Goal: Transaction & Acquisition: Purchase product/service

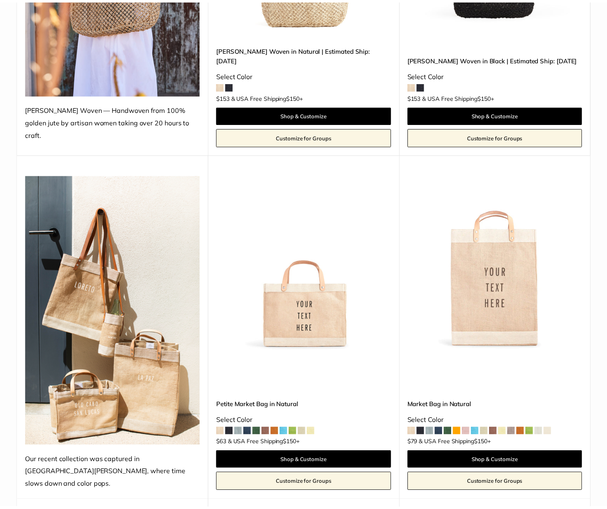
scroll to position [292, 0]
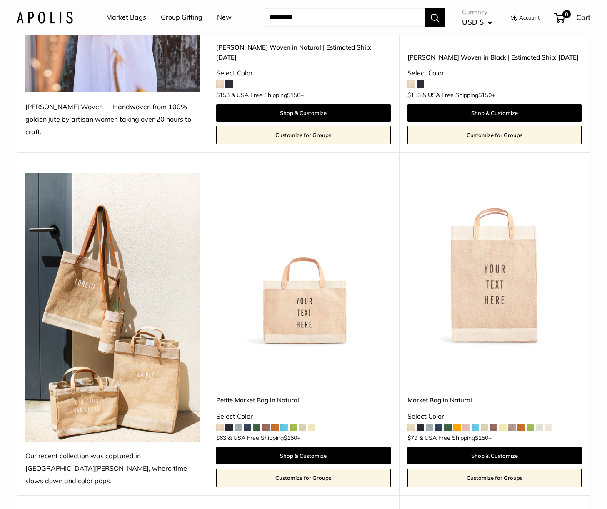
click at [0, 0] on img at bounding box center [0, 0] width 0 height 0
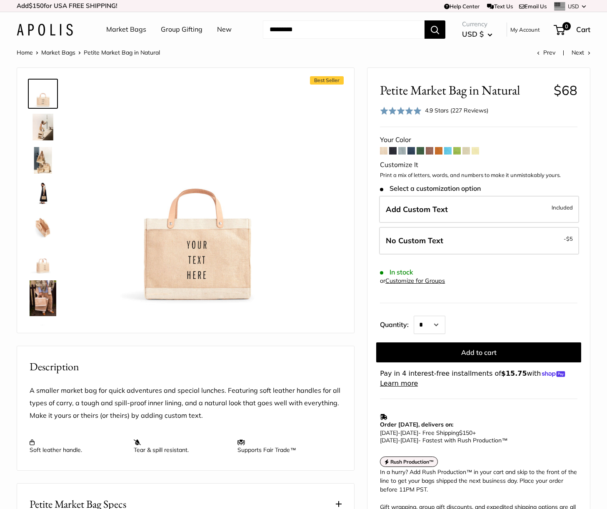
click at [46, 131] on img at bounding box center [43, 127] width 27 height 27
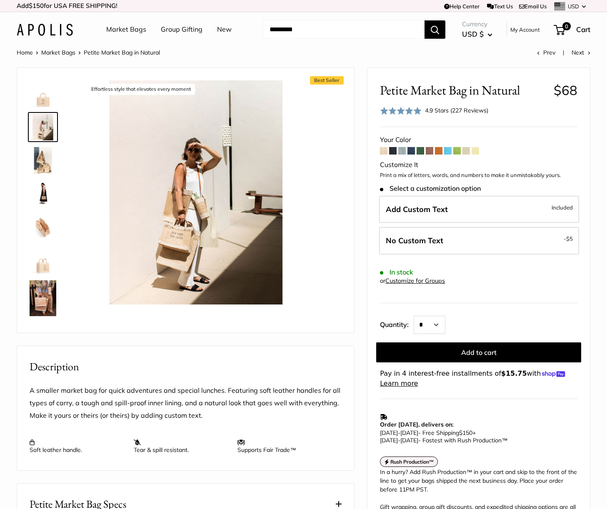
click at [42, 150] on img at bounding box center [43, 160] width 27 height 27
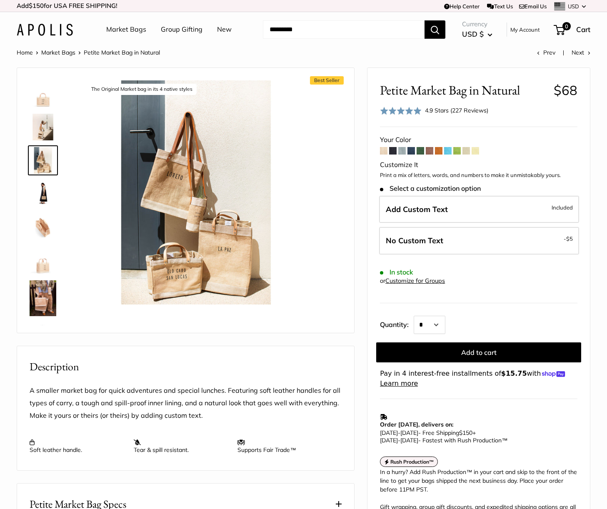
click at [41, 187] on img at bounding box center [43, 193] width 27 height 27
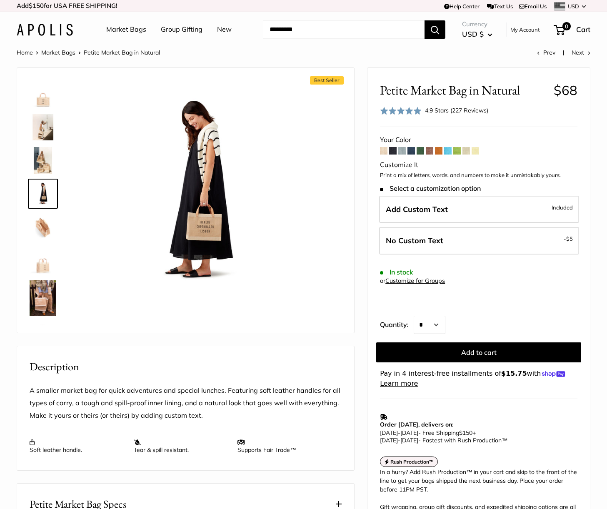
click at [42, 225] on img at bounding box center [43, 227] width 27 height 27
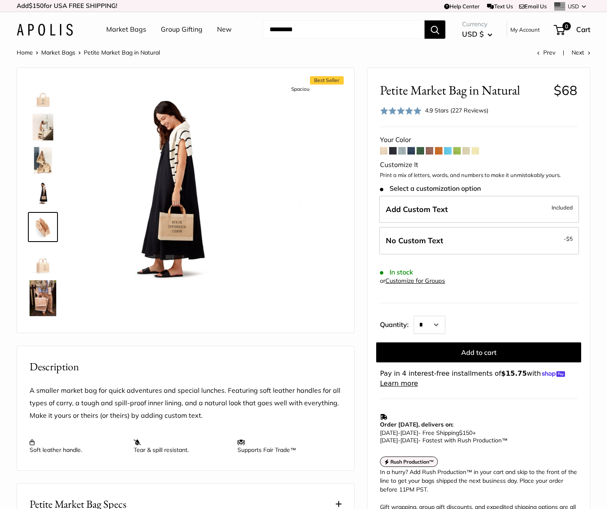
scroll to position [26, 0]
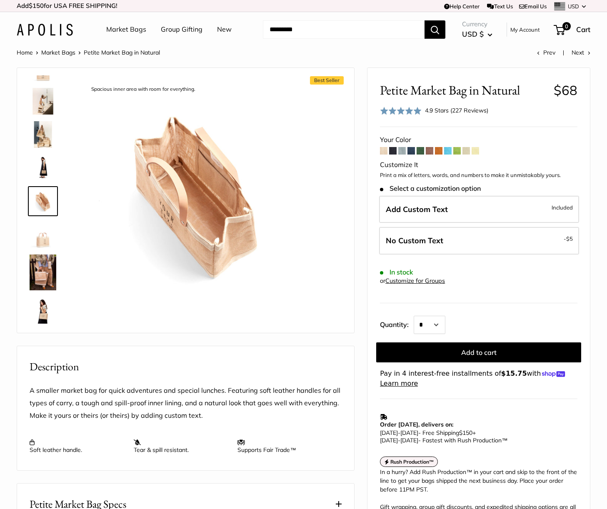
click at [45, 269] on img at bounding box center [43, 272] width 27 height 36
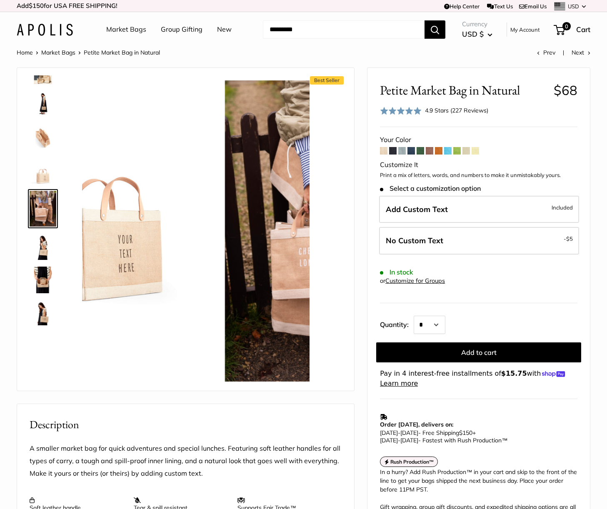
scroll to position [97, 0]
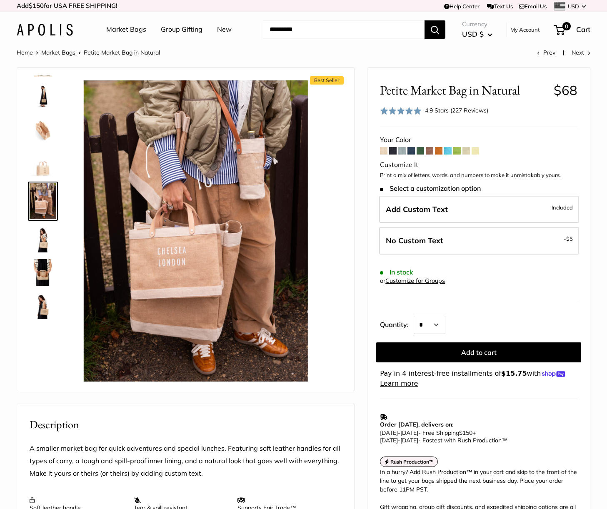
click at [43, 241] on img at bounding box center [43, 239] width 27 height 27
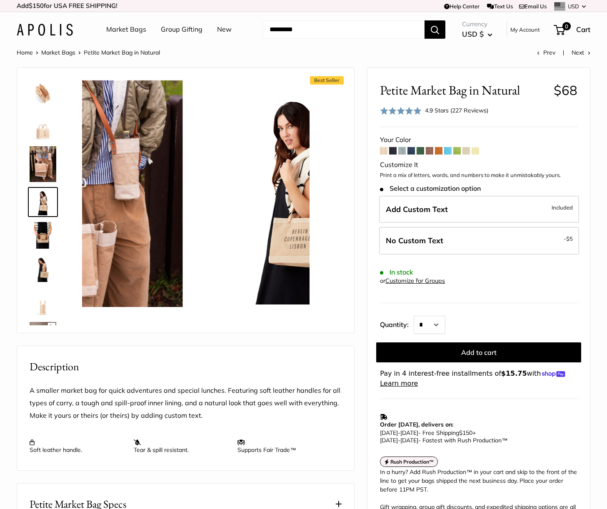
scroll to position [135, 0]
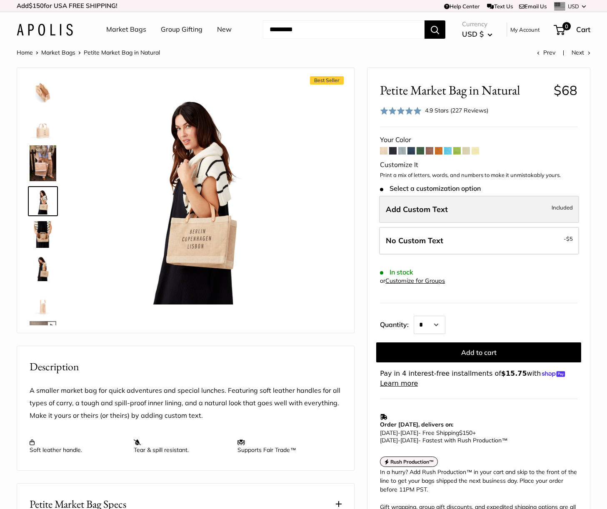
click at [451, 214] on label "Add Custom Text Included" at bounding box center [479, 209] width 200 height 27
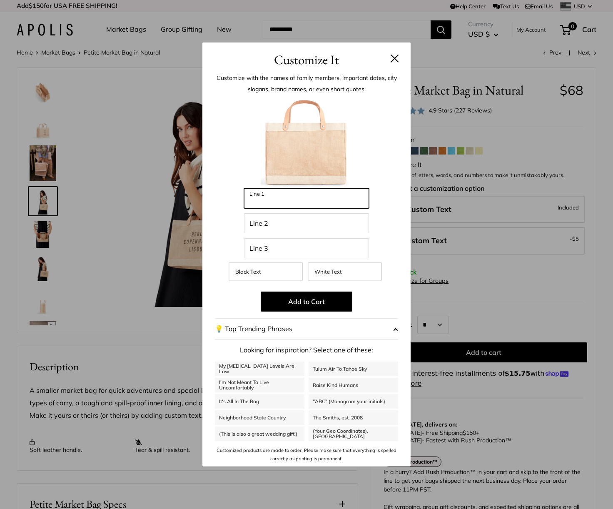
click at [297, 197] on input "Line 1" at bounding box center [306, 198] width 125 height 20
type input "***"
type input "****"
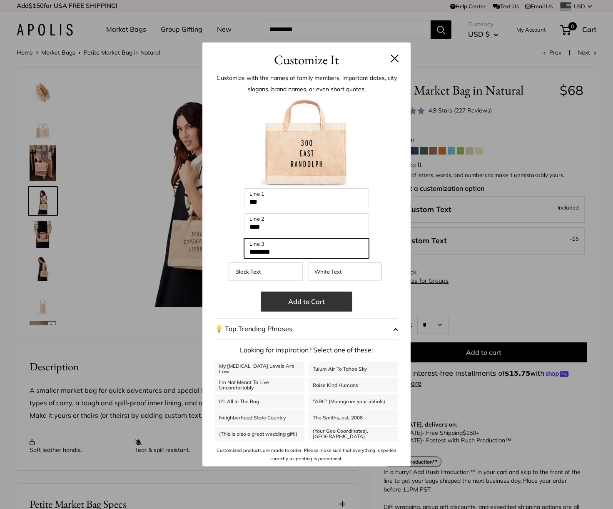
type input "********"
click at [312, 304] on button "Add to Cart" at bounding box center [307, 302] width 92 height 20
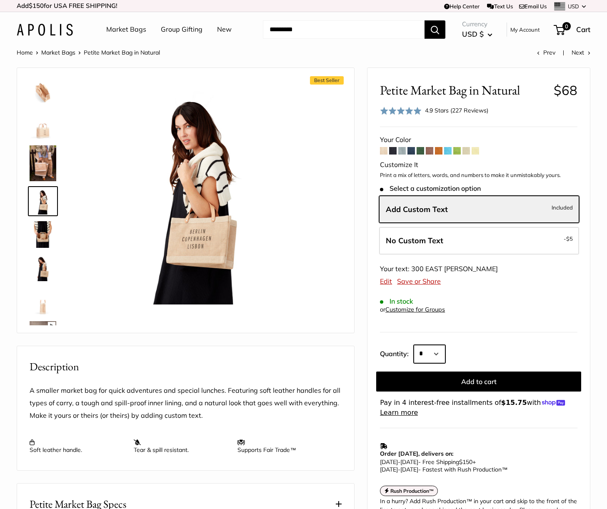
click at [443, 352] on select "* * * * * * * * * *** *** *** *** *** *** *** *** *** *** *** *** *** *** *** *…" at bounding box center [430, 354] width 32 height 18
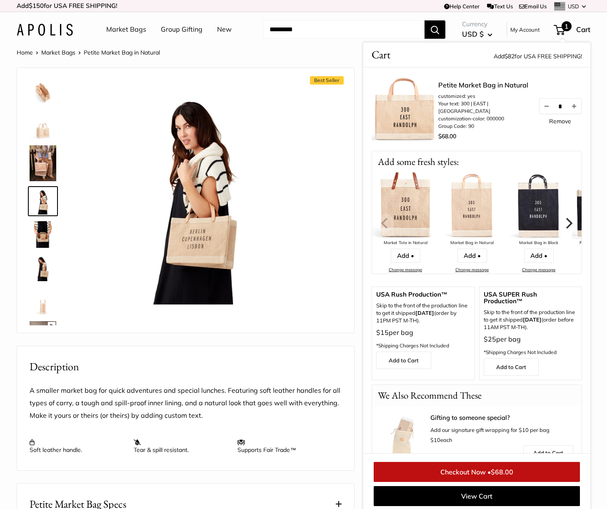
click at [367, 261] on div "Petite Market Bag in Natural customized: yes Your text: 300 | EAST | RANDOLPH c…" at bounding box center [476, 170] width 227 height 207
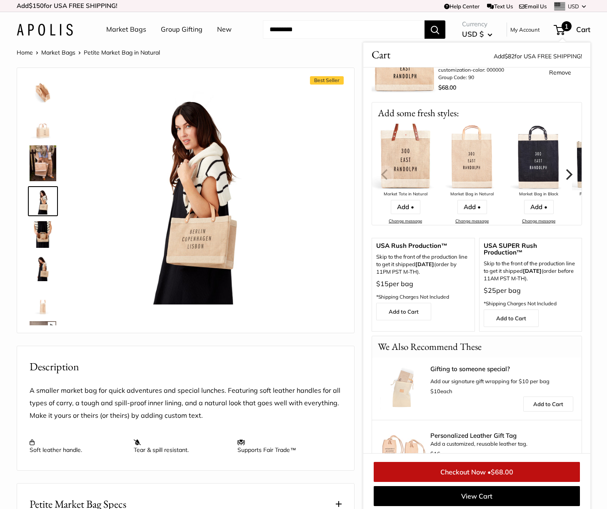
scroll to position [0, 0]
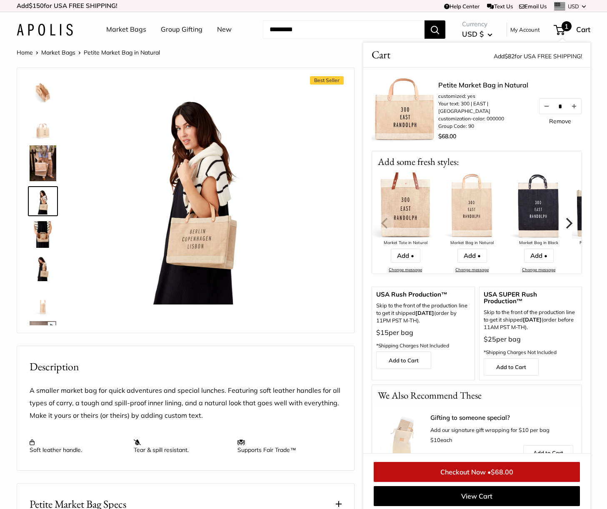
click at [556, 122] on link "Remove" at bounding box center [560, 121] width 22 height 6
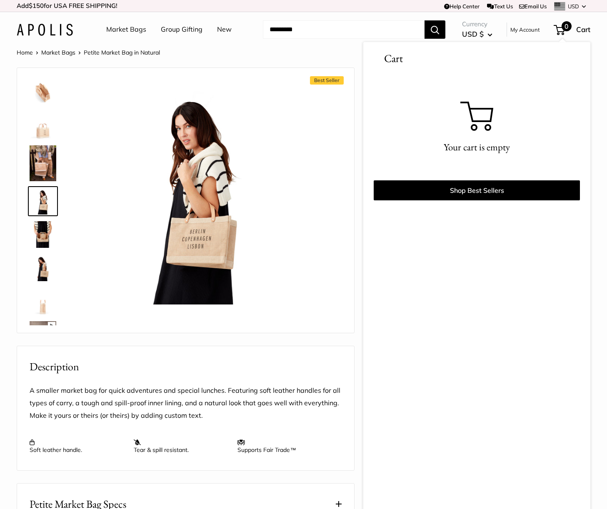
click at [123, 53] on span "Petite Market Bag in Natural" at bounding box center [122, 52] width 76 height 7
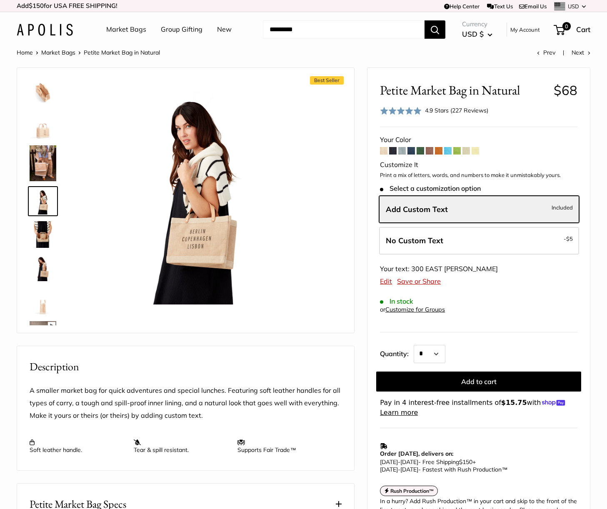
click at [393, 150] on span at bounding box center [392, 150] width 7 height 7
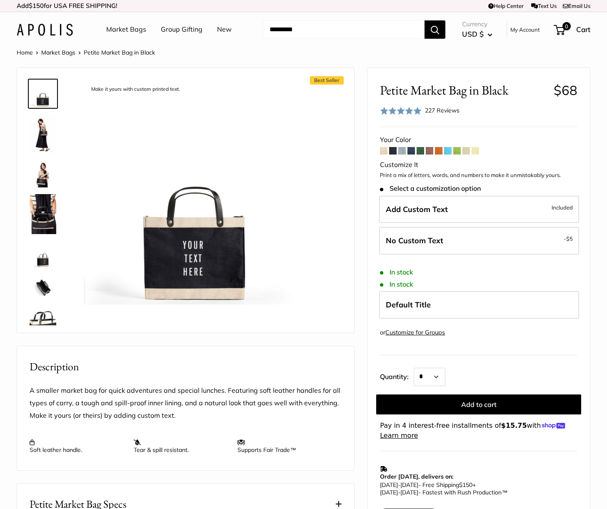
click at [413, 151] on span at bounding box center [410, 150] width 7 height 7
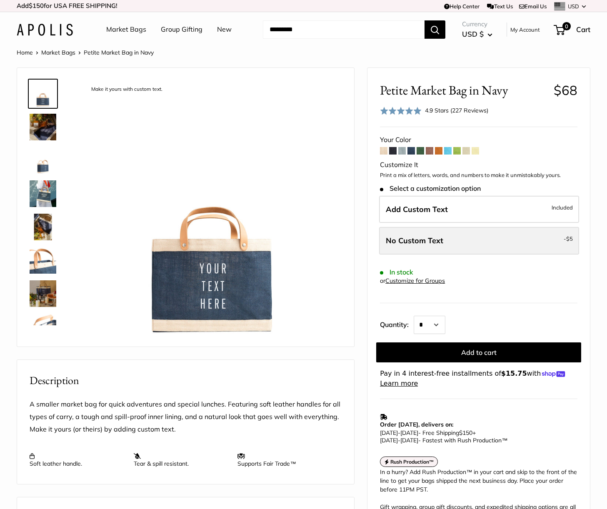
click at [487, 248] on label "No Custom Text - $5" at bounding box center [479, 240] width 200 height 27
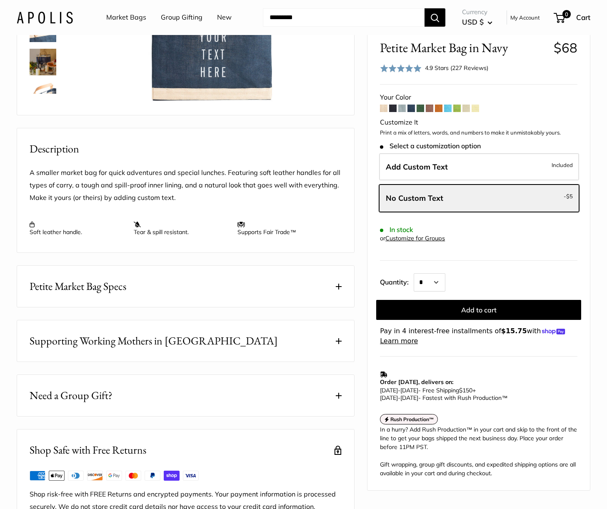
scroll to position [292, 0]
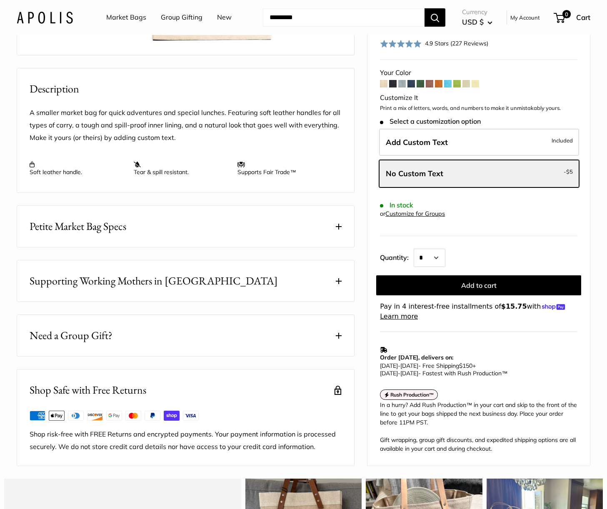
click at [339, 230] on span at bounding box center [339, 227] width 6 height 6
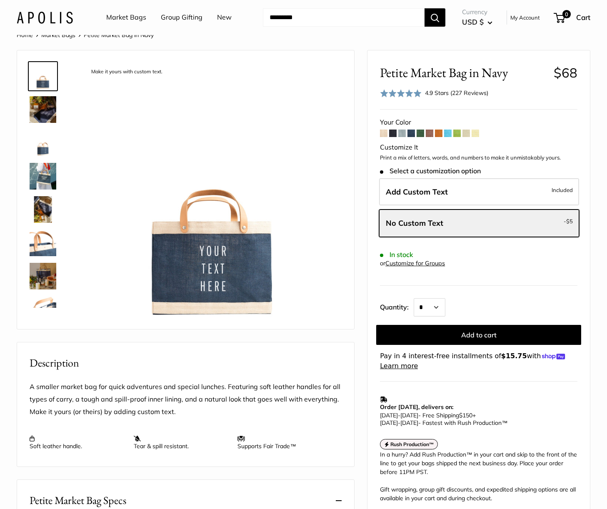
scroll to position [0, 0]
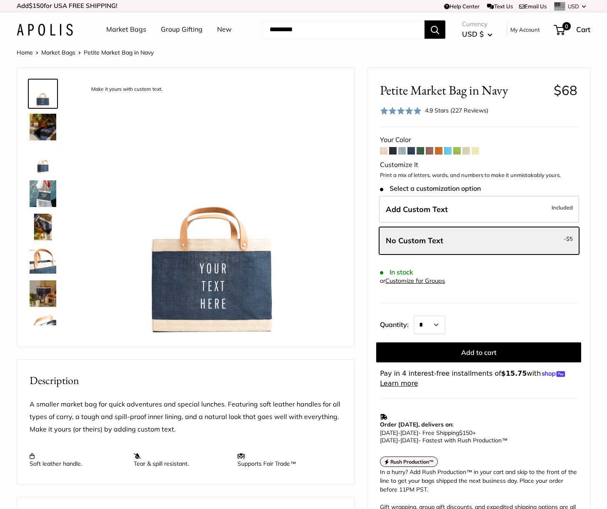
click at [430, 151] on span at bounding box center [429, 150] width 7 height 7
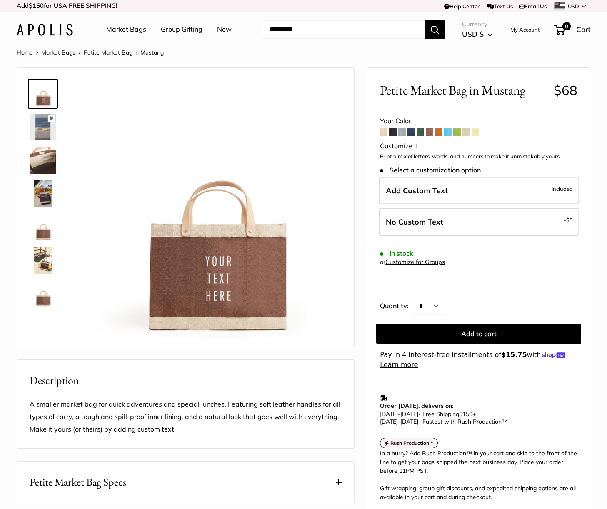
click at [450, 133] on span at bounding box center [447, 131] width 7 height 7
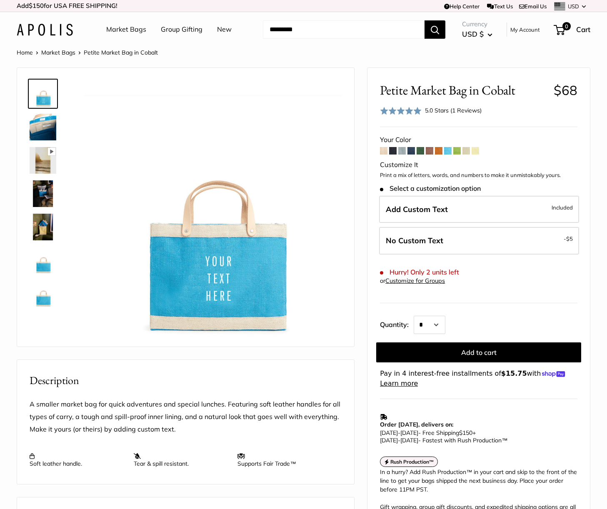
click at [466, 150] on span at bounding box center [465, 150] width 7 height 7
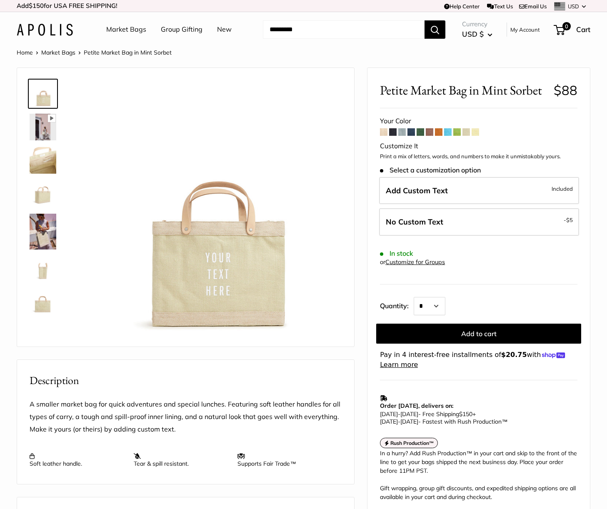
click at [477, 135] on span at bounding box center [475, 131] width 7 height 7
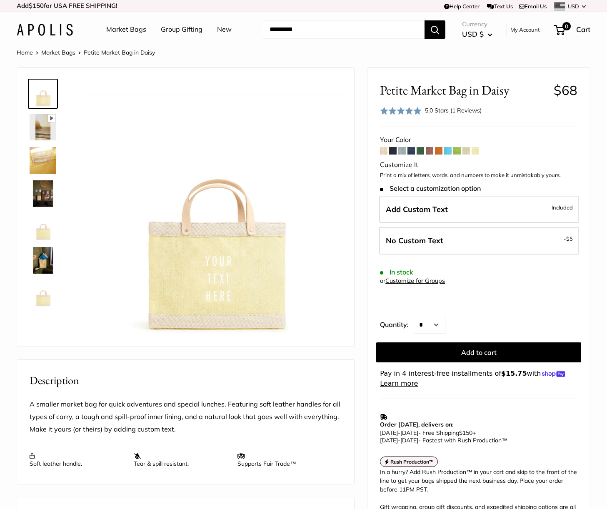
click at [419, 151] on span at bounding box center [420, 150] width 7 height 7
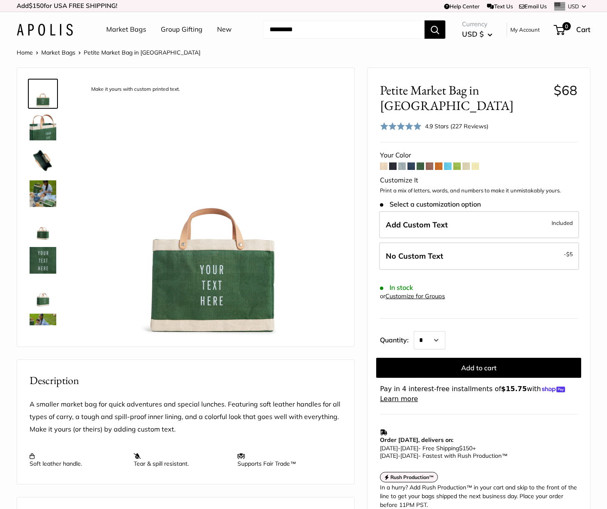
click at [412, 162] on span at bounding box center [410, 165] width 7 height 7
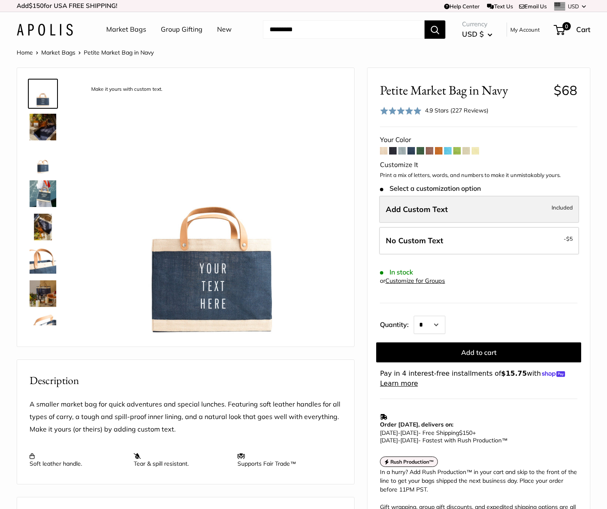
click at [432, 207] on span "Add Custom Text" at bounding box center [417, 210] width 62 height 10
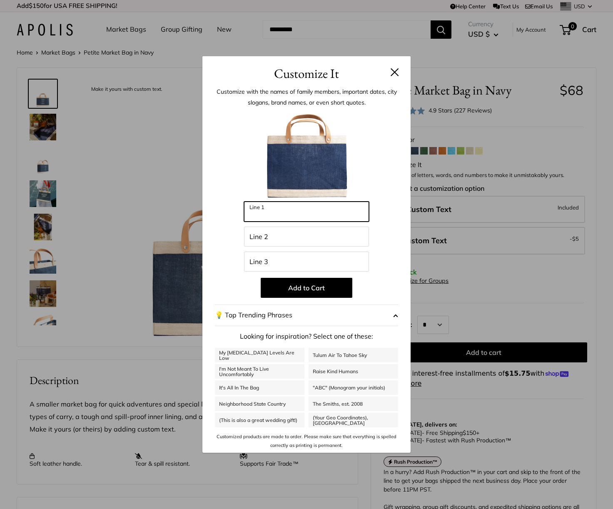
click at [310, 208] on input "Line 1" at bounding box center [306, 212] width 125 height 20
type input "***"
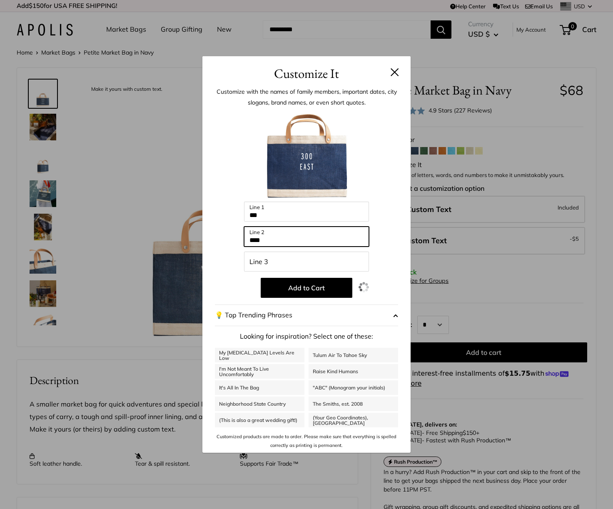
type input "****"
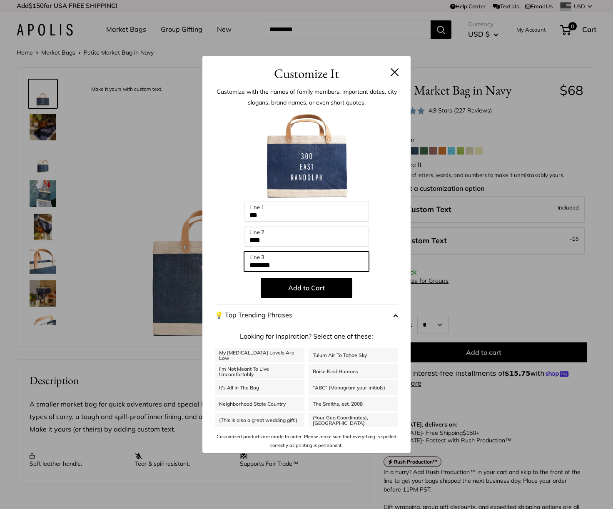
type input "********"
click at [237, 172] on div at bounding box center [306, 156] width 183 height 92
click at [315, 285] on button "Add to Cart" at bounding box center [307, 288] width 92 height 20
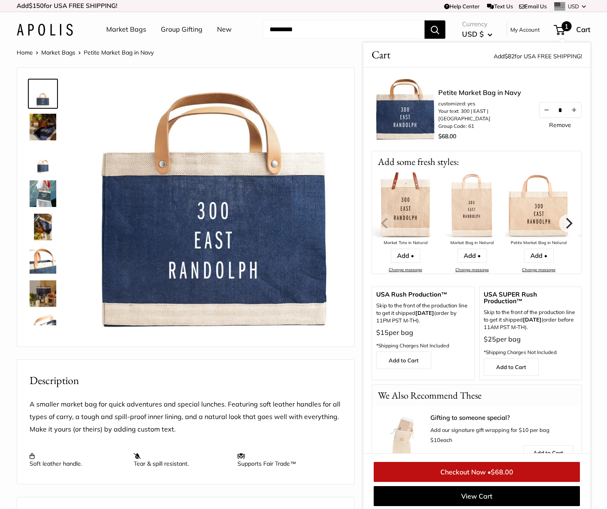
click at [124, 28] on link "Market Bags" at bounding box center [126, 29] width 40 height 12
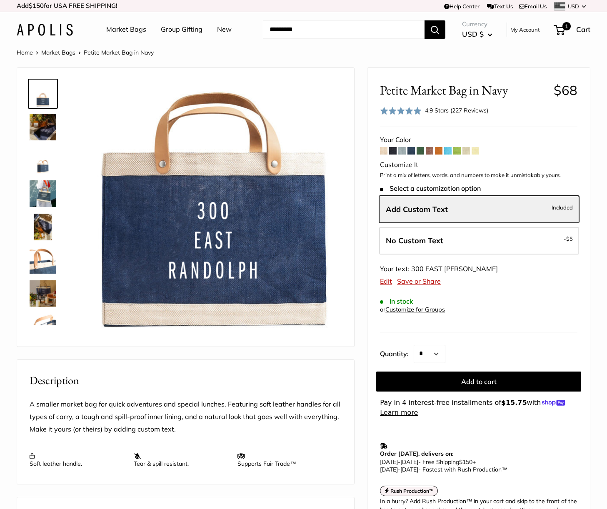
click at [171, 28] on link "Group Gifting" at bounding box center [182, 29] width 42 height 12
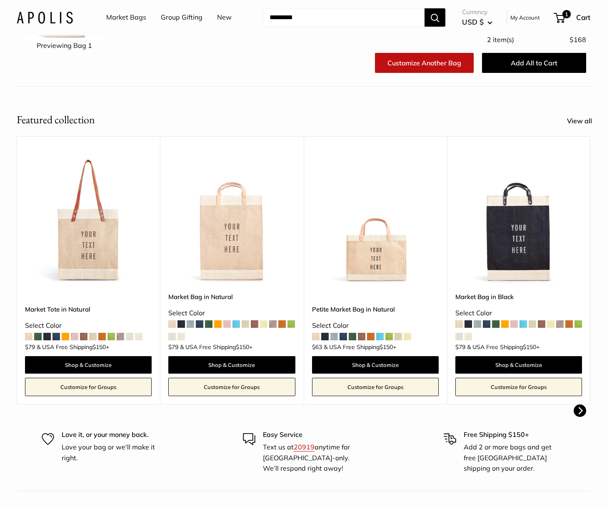
scroll to position [167, 0]
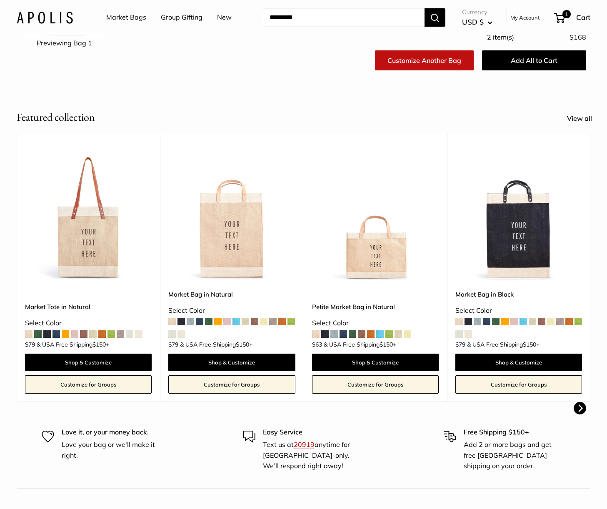
click at [0, 0] on img at bounding box center [0, 0] width 0 height 0
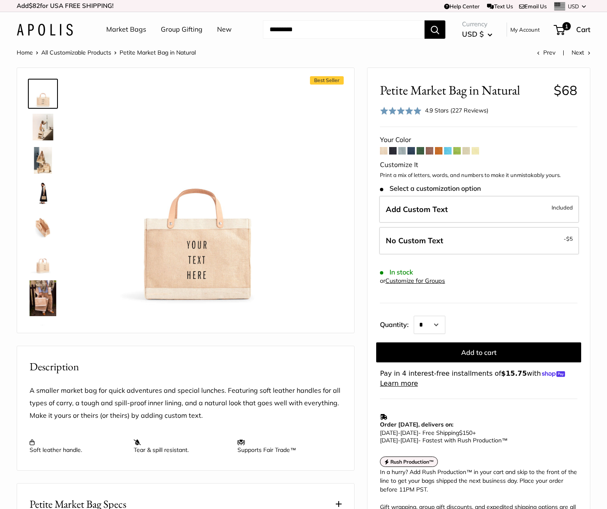
click at [411, 151] on span at bounding box center [410, 150] width 7 height 7
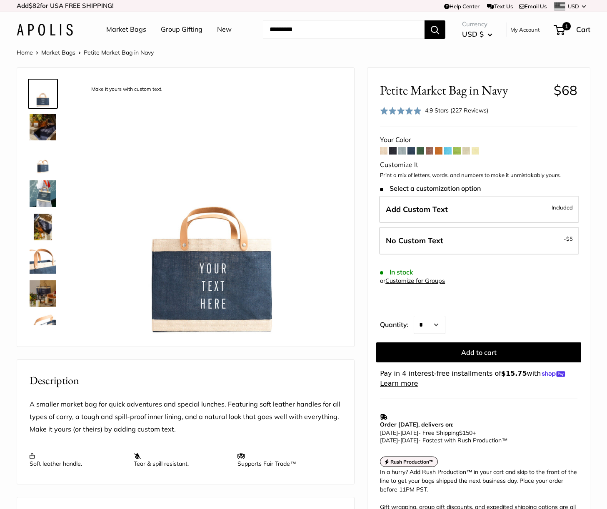
click at [384, 150] on span at bounding box center [383, 150] width 7 height 7
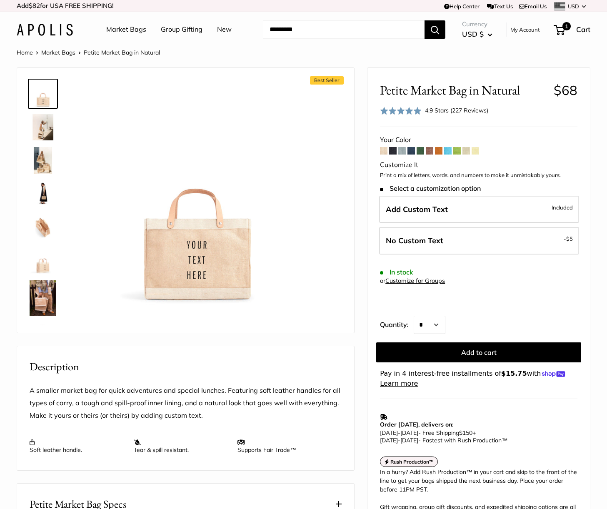
click at [401, 151] on span at bounding box center [401, 150] width 7 height 7
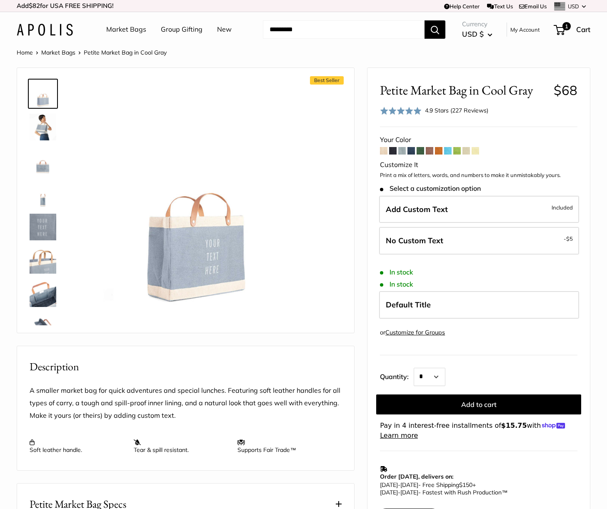
click at [33, 95] on img at bounding box center [43, 93] width 27 height 27
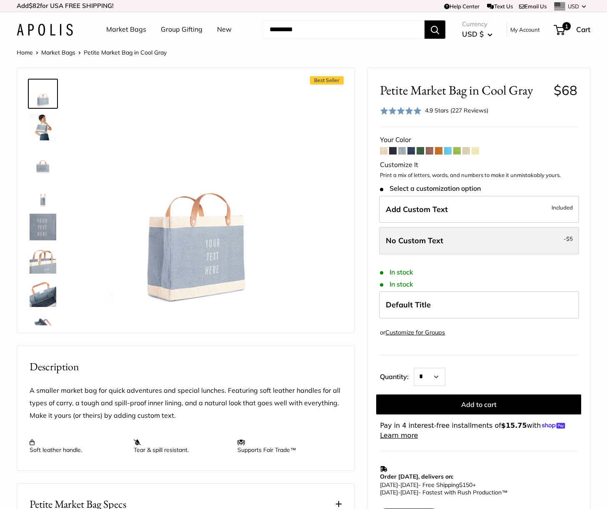
click at [470, 243] on label "No Custom Text - $5" at bounding box center [479, 240] width 200 height 27
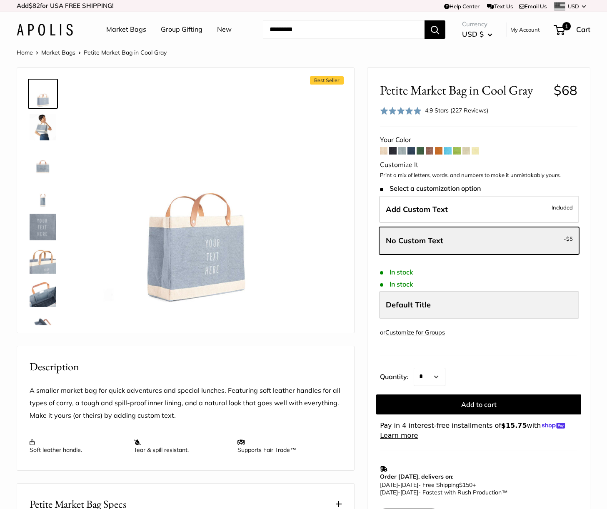
click at [421, 302] on span "Default Title" at bounding box center [408, 305] width 45 height 10
click at [443, 378] on select "* * * * * * * * * *** *** *** *** *** *** *** *** *** *** *** *** *** *** *** *…" at bounding box center [430, 377] width 32 height 18
click at [414, 368] on select "* * * * * * * * * *** *** *** *** *** *** *** *** *** *** *** *** *** *** *** *…" at bounding box center [430, 377] width 32 height 18
click at [441, 379] on select "* * * * * * * * * *** *** *** *** *** *** *** *** *** *** *** *** *** *** *** *…" at bounding box center [430, 377] width 32 height 18
click at [509, 342] on form "Your Color Customize It Stock:" at bounding box center [478, 287] width 197 height 307
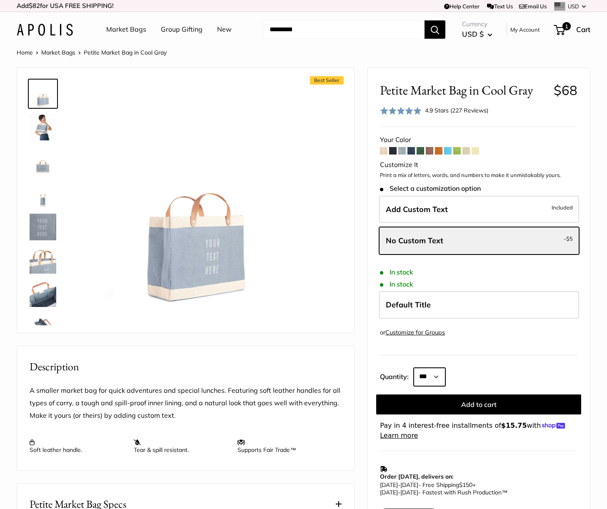
click at [429, 372] on select "* * * * * * * * * *** *** *** *** *** *** *** *** *** *** *** *** *** *** *** *…" at bounding box center [430, 377] width 32 height 18
select select "**"
click at [414, 368] on select "* * * * * * * * * *** *** *** *** *** *** *** *** *** *** *** *** *** *** *** *…" at bounding box center [430, 377] width 32 height 18
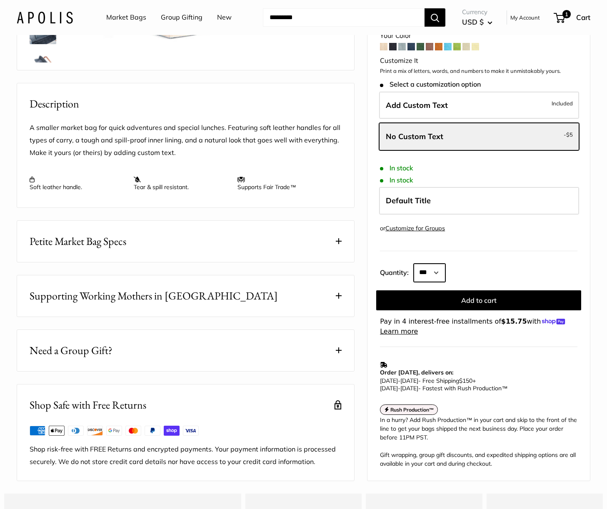
scroll to position [333, 0]
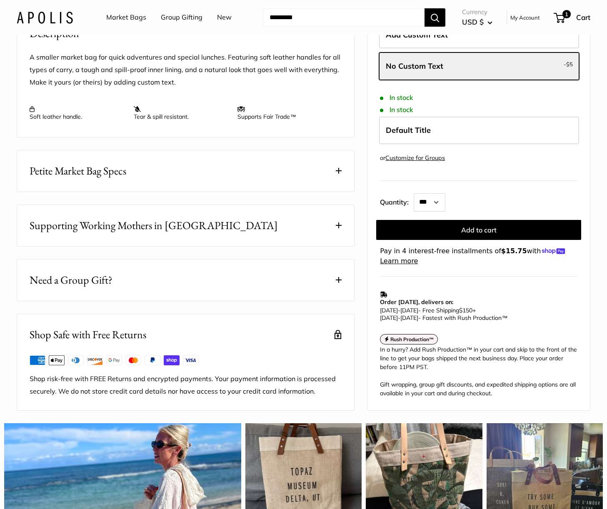
click at [340, 174] on span at bounding box center [339, 171] width 6 height 6
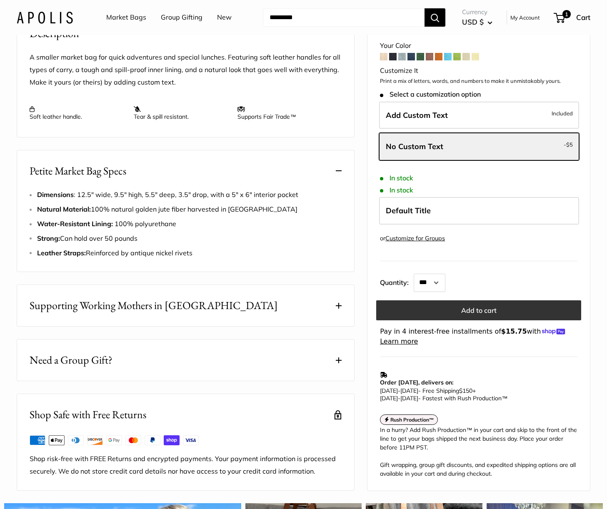
click at [466, 310] on button "Add to cart" at bounding box center [478, 310] width 205 height 20
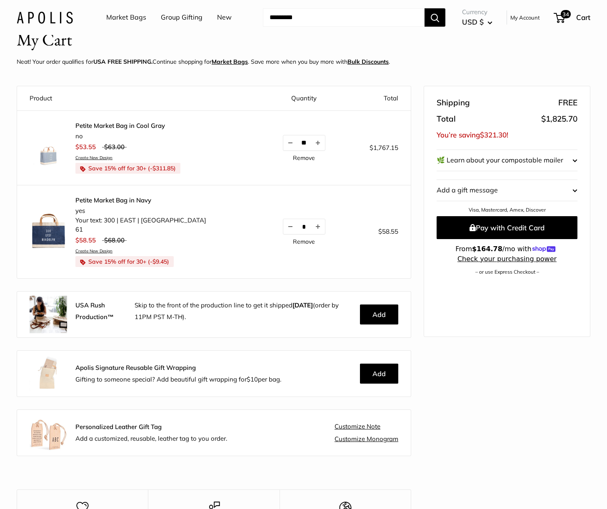
scroll to position [42, 0]
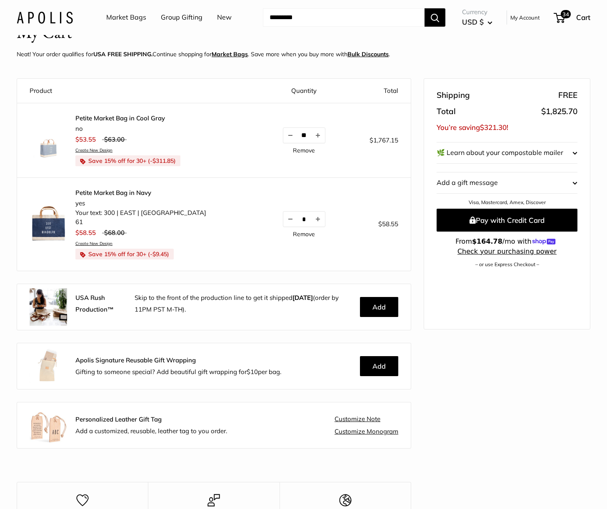
click at [358, 432] on link "Customize Monogram" at bounding box center [366, 431] width 64 height 7
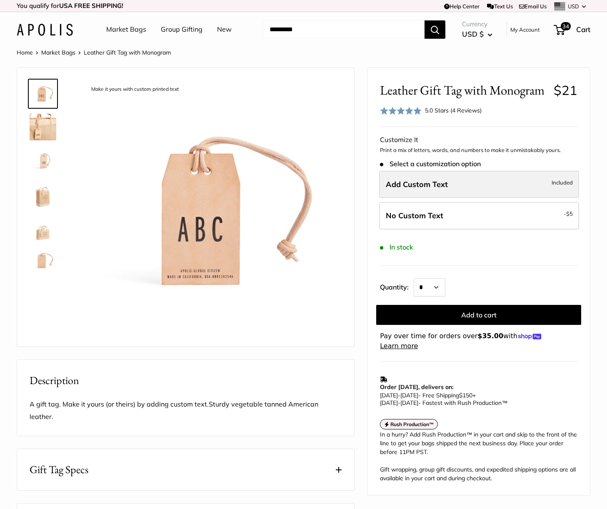
click at [423, 188] on span "Add Custom Text" at bounding box center [417, 185] width 62 height 10
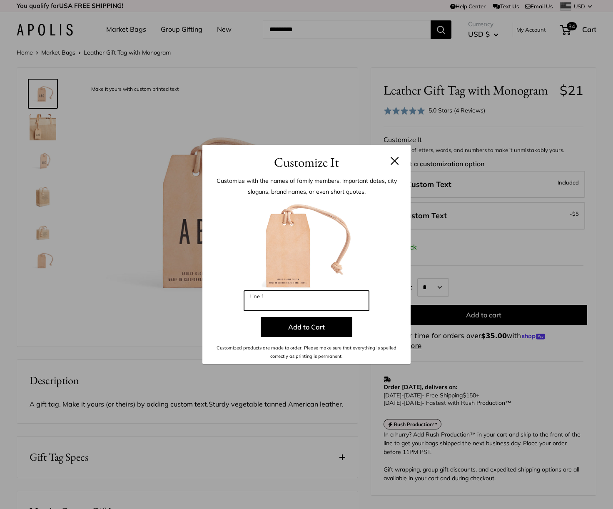
click at [298, 302] on input "Line 1" at bounding box center [306, 301] width 125 height 20
type input "***"
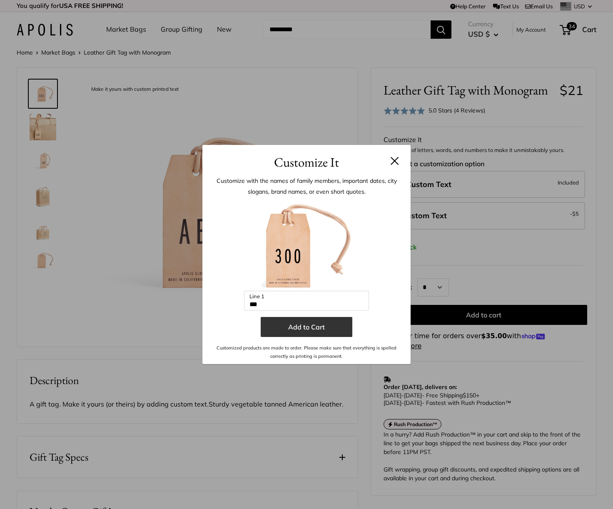
click at [309, 329] on button "Add to Cart" at bounding box center [307, 327] width 92 height 20
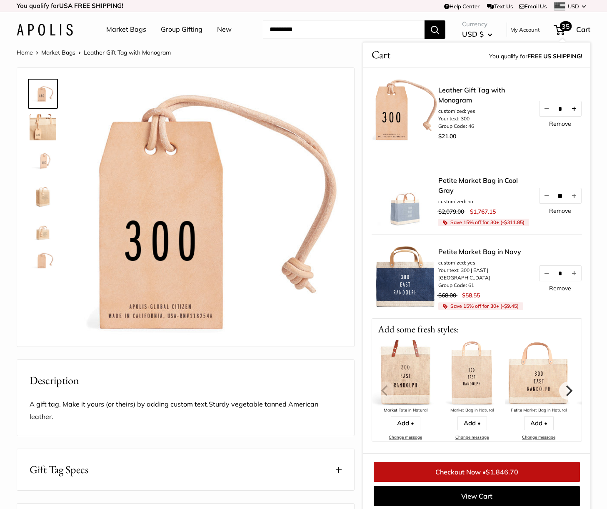
click at [567, 109] on button "Increase quantity by 1" at bounding box center [574, 108] width 14 height 15
click at [557, 109] on input "*" at bounding box center [560, 108] width 13 height 7
type input "**"
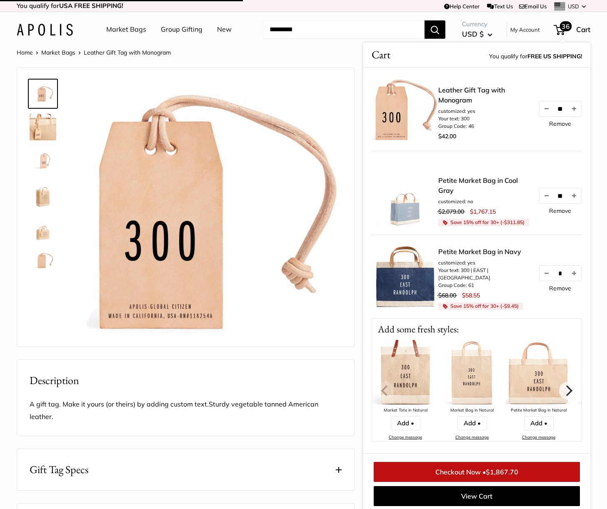
click at [523, 144] on div "Leather Gift Tag with Monogram customized: yes Your text: 300 Group Code: 46 $4…" at bounding box center [477, 108] width 210 height 83
click at [554, 275] on input "*" at bounding box center [560, 272] width 13 height 7
type input "**"
click at [551, 288] on link "Remove" at bounding box center [560, 288] width 22 height 6
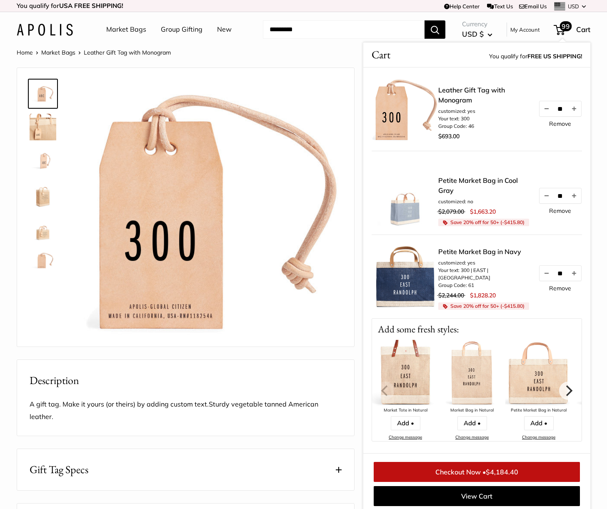
click at [555, 287] on link "Remove" at bounding box center [560, 288] width 22 height 6
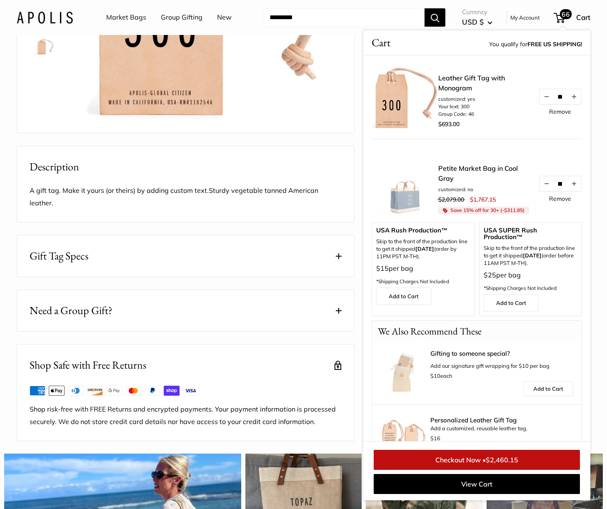
scroll to position [292, 0]
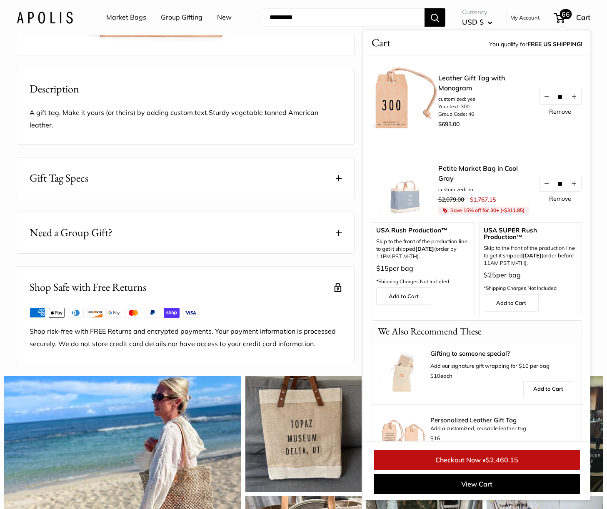
click at [222, 199] on button "Gift Tag Specs" at bounding box center [185, 177] width 337 height 41
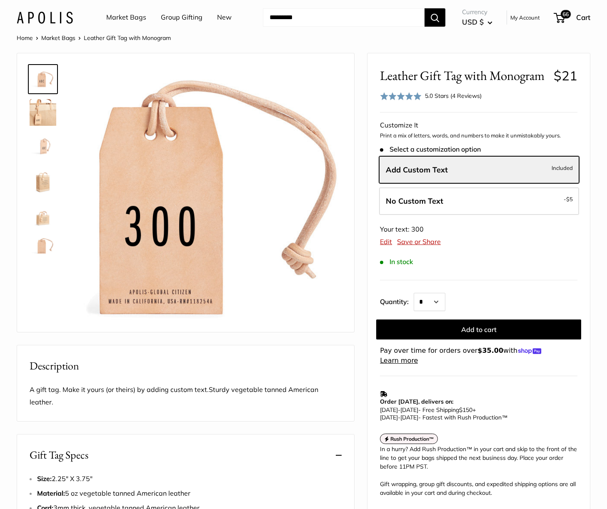
scroll to position [0, 0]
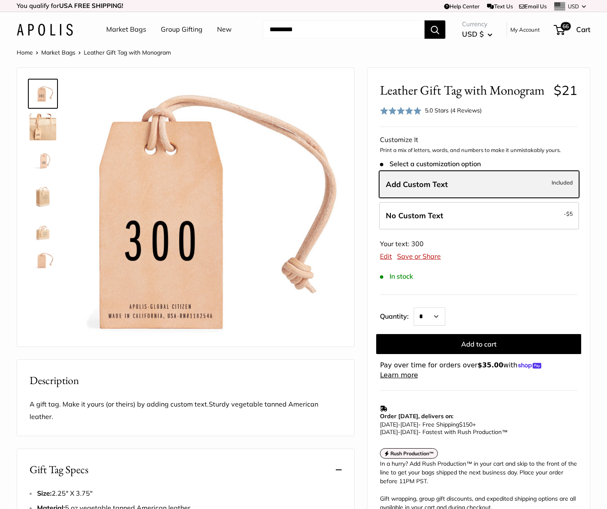
click at [445, 188] on span "Add Custom Text" at bounding box center [417, 185] width 62 height 10
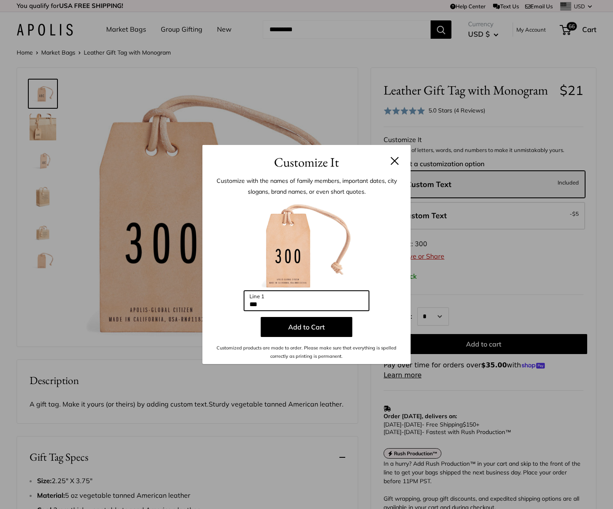
click at [296, 304] on input "***" at bounding box center [306, 301] width 125 height 20
type input "*"
click at [394, 161] on button at bounding box center [395, 161] width 8 height 8
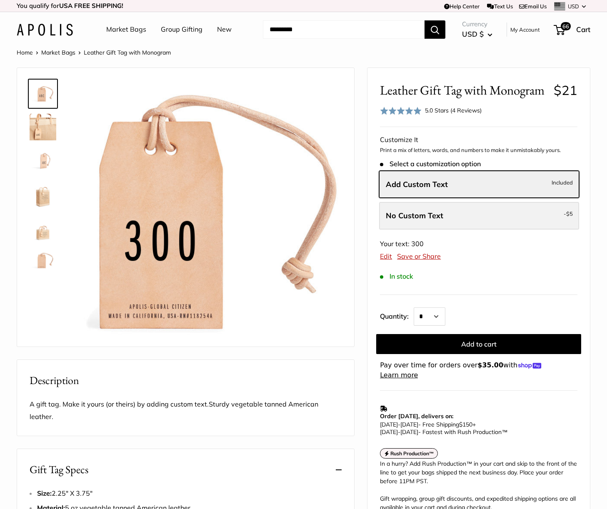
click at [508, 222] on label "No Custom Text - $5" at bounding box center [479, 215] width 200 height 27
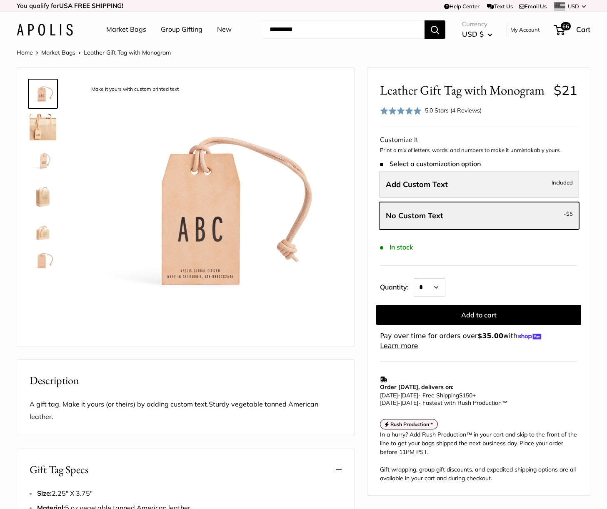
click at [488, 194] on label "Add Custom Text Included" at bounding box center [479, 184] width 200 height 27
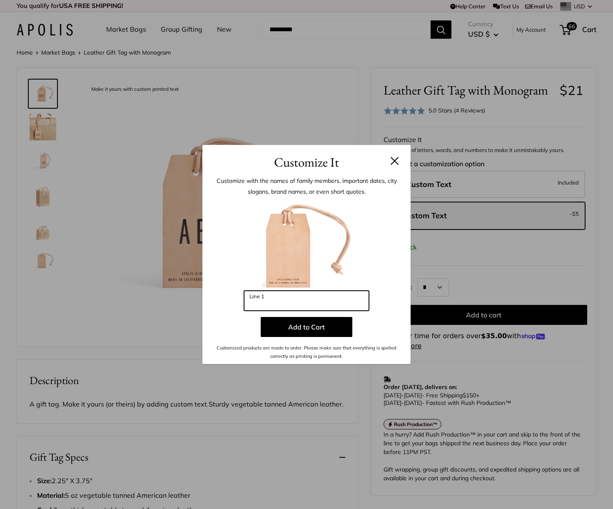
click at [313, 303] on input "Line 1" at bounding box center [306, 301] width 125 height 20
type input "***"
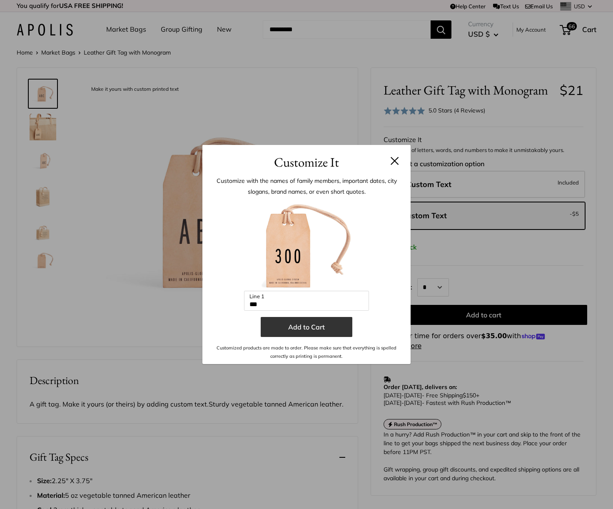
click at [312, 327] on button "Add to Cart" at bounding box center [307, 327] width 92 height 20
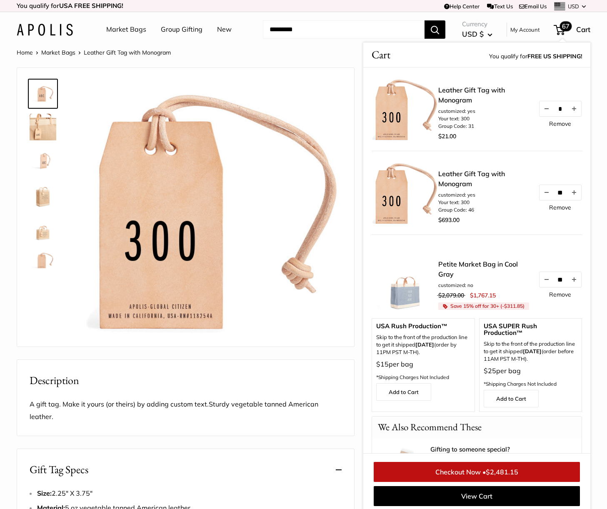
click at [555, 127] on link "Remove" at bounding box center [560, 124] width 22 height 6
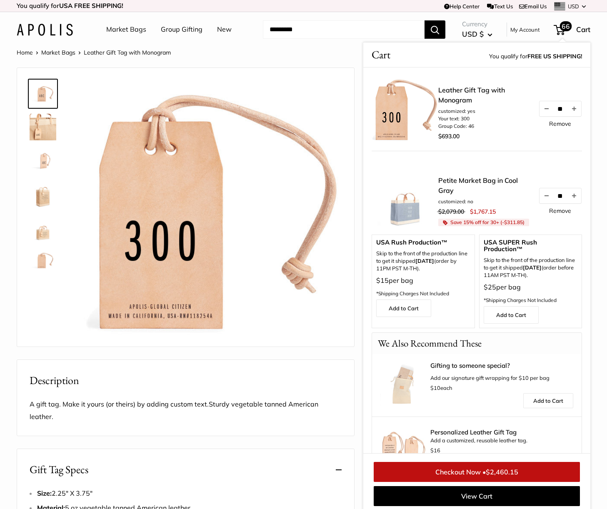
click at [454, 90] on link "Leather Gift Tag with Monogram" at bounding box center [484, 95] width 92 height 20
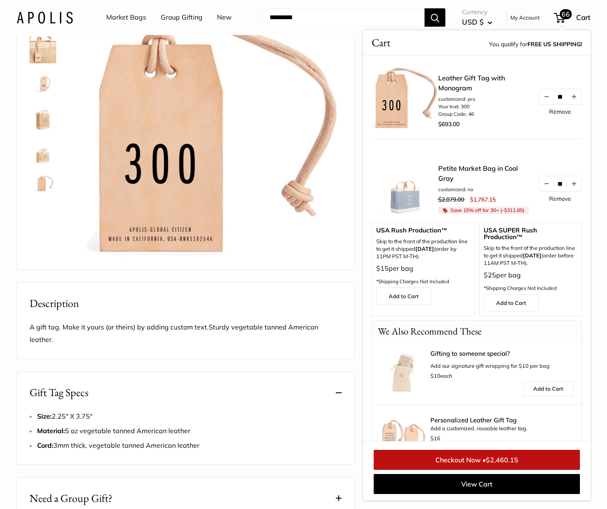
scroll to position [125, 0]
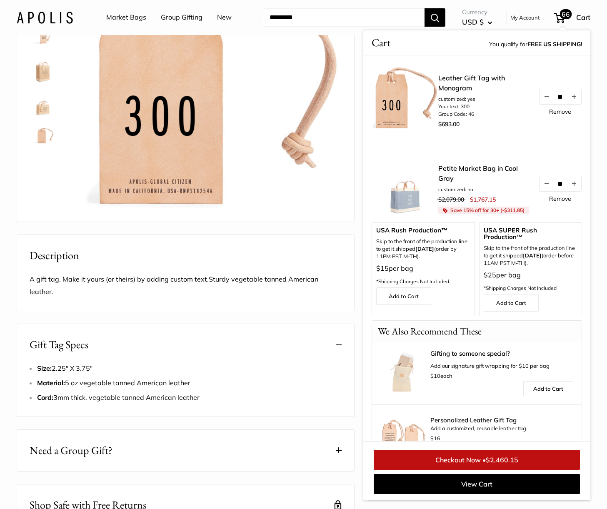
click at [560, 20] on span "66" at bounding box center [559, 18] width 11 height 10
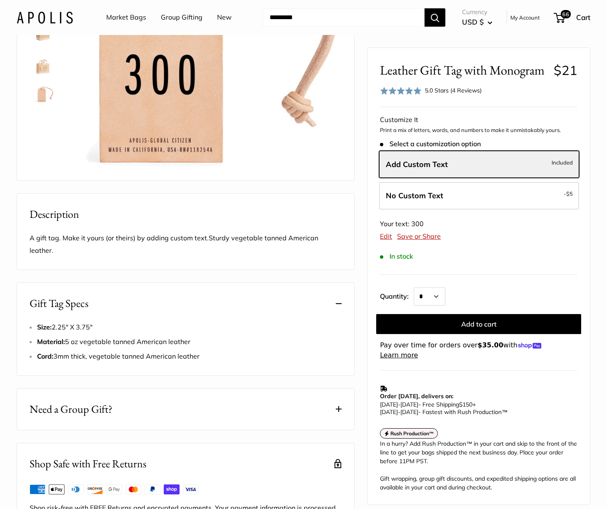
scroll to position [0, 0]
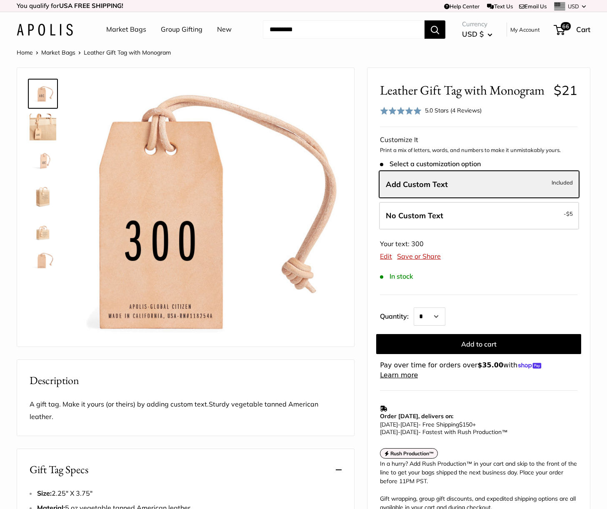
click at [61, 52] on link "Market Bags" at bounding box center [58, 52] width 34 height 7
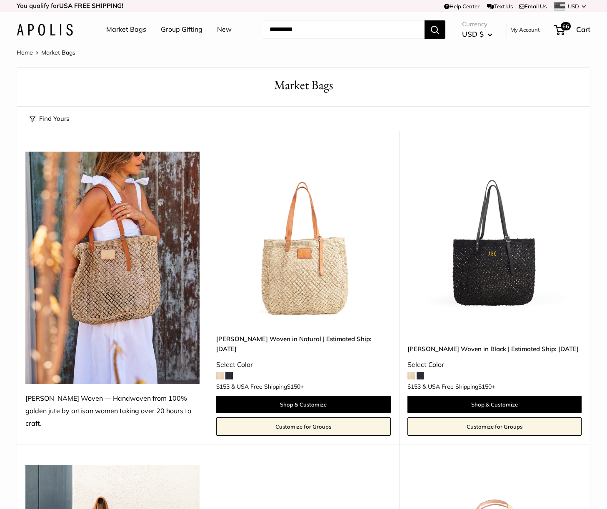
click at [22, 52] on link "Home" at bounding box center [25, 52] width 16 height 7
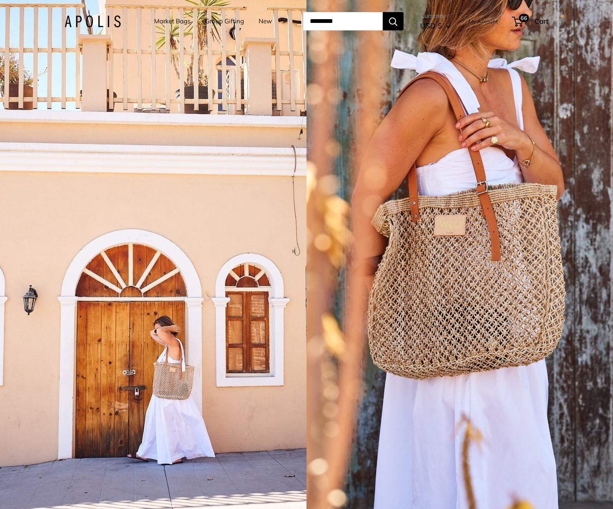
click at [213, 21] on link "Group Gifting" at bounding box center [224, 21] width 39 height 12
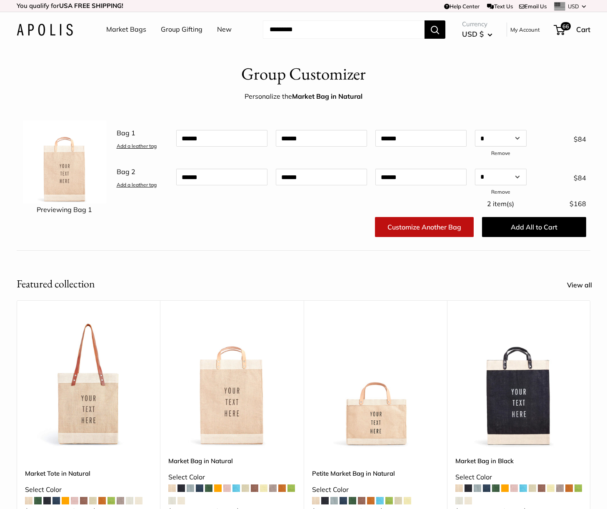
scroll to position [208, 0]
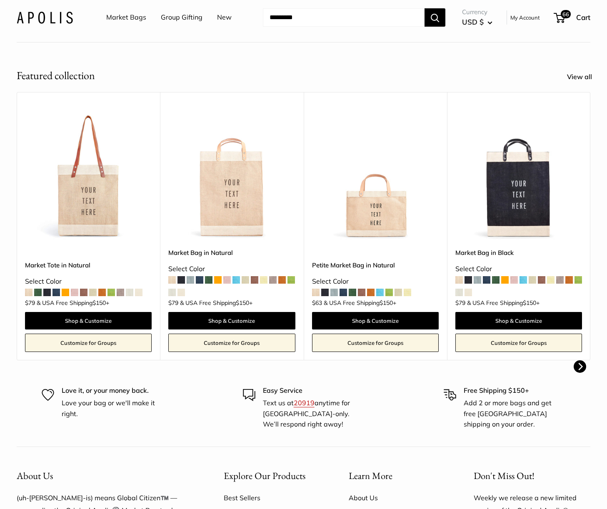
click at [578, 362] on button "Next" at bounding box center [580, 366] width 12 height 12
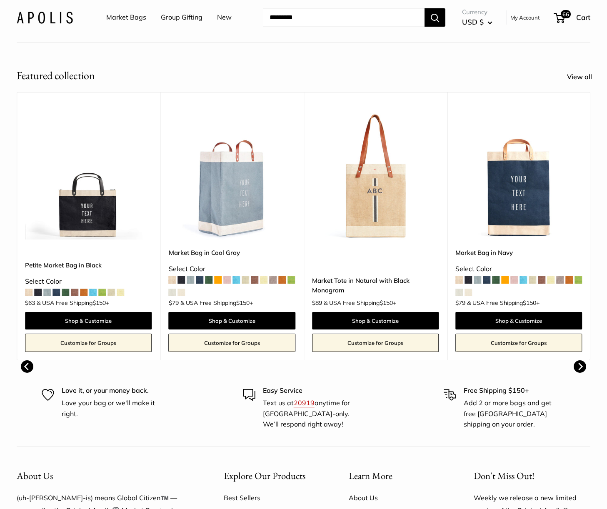
click at [579, 362] on button "Next" at bounding box center [580, 366] width 12 height 12
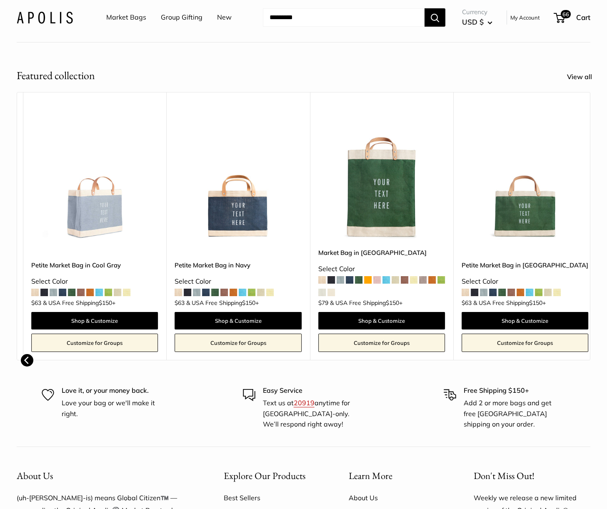
click at [579, 363] on body "You qualify for USA FREE SHIPPING! Help Center Text Us Email Us *** *** *** ***…" at bounding box center [303, 236] width 607 height 889
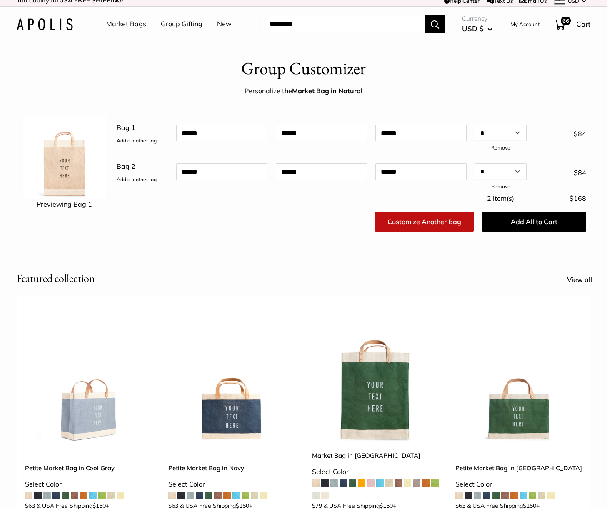
scroll to position [0, 0]
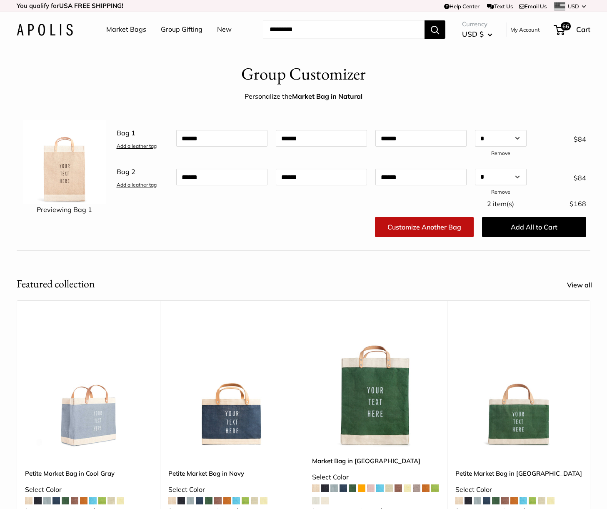
click at [0, 0] on img at bounding box center [0, 0] width 0 height 0
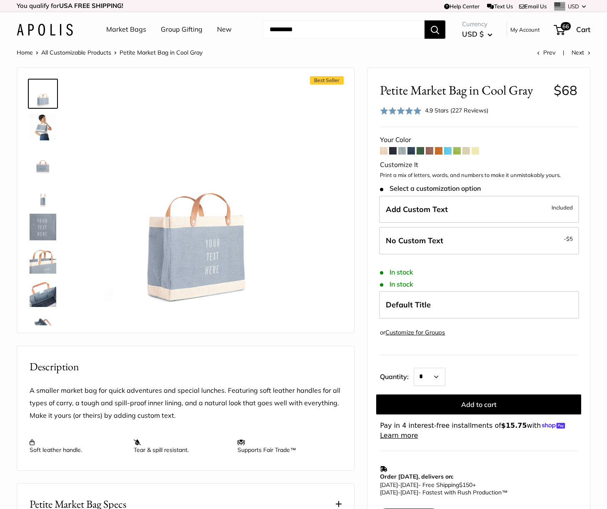
click at [330, 31] on input "Search..." at bounding box center [344, 29] width 162 height 18
type input "***"
click at [424, 20] on button "Search" at bounding box center [434, 29] width 21 height 18
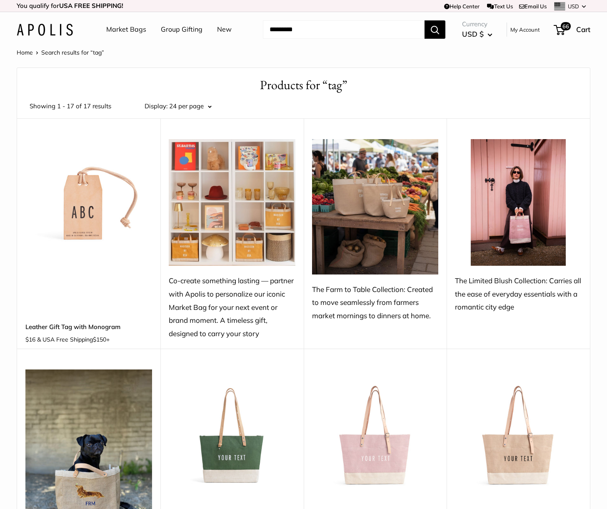
click at [0, 0] on img at bounding box center [0, 0] width 0 height 0
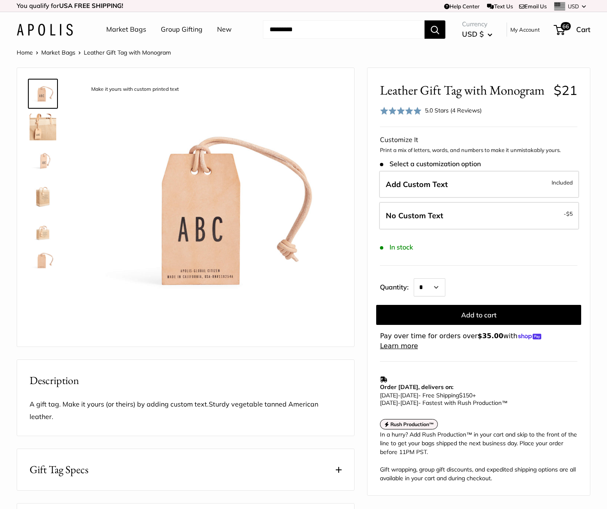
click at [115, 53] on span "Leather Gift Tag with Monogram" at bounding box center [127, 52] width 87 height 7
click at [64, 53] on link "Market Bags" at bounding box center [58, 52] width 34 height 7
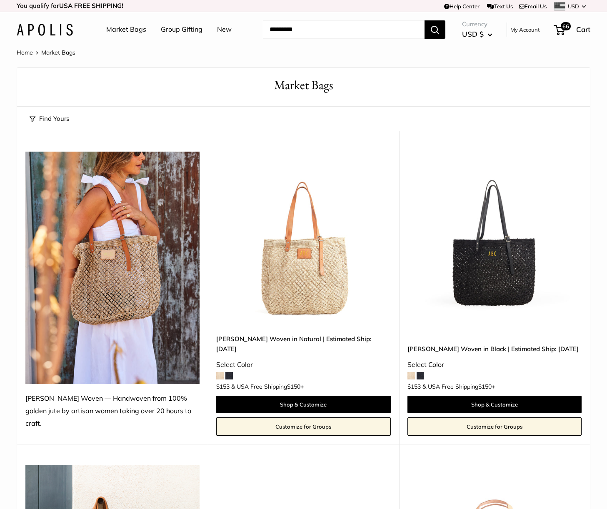
click at [304, 32] on input "Search..." at bounding box center [344, 29] width 162 height 18
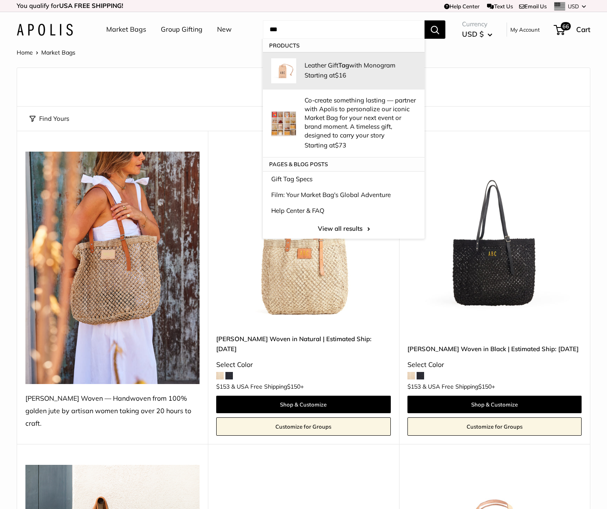
type input "***"
click at [304, 77] on span "Starting at $16" at bounding box center [325, 75] width 42 height 8
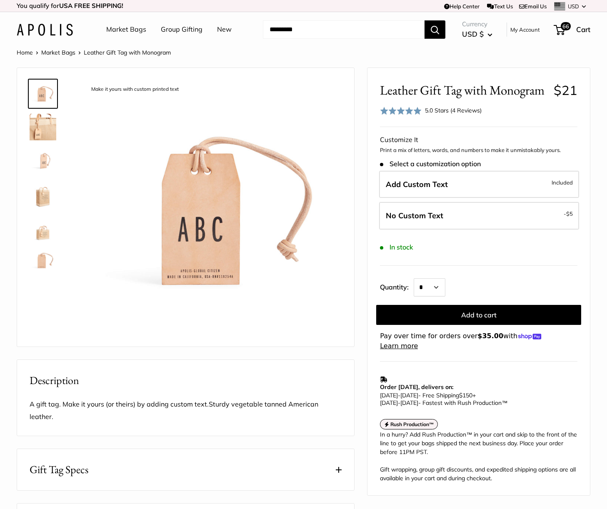
click at [38, 237] on img at bounding box center [43, 227] width 27 height 27
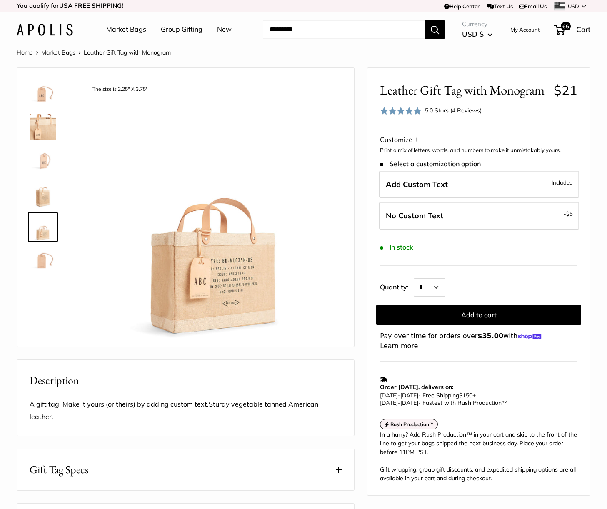
click at [41, 204] on img at bounding box center [43, 193] width 27 height 27
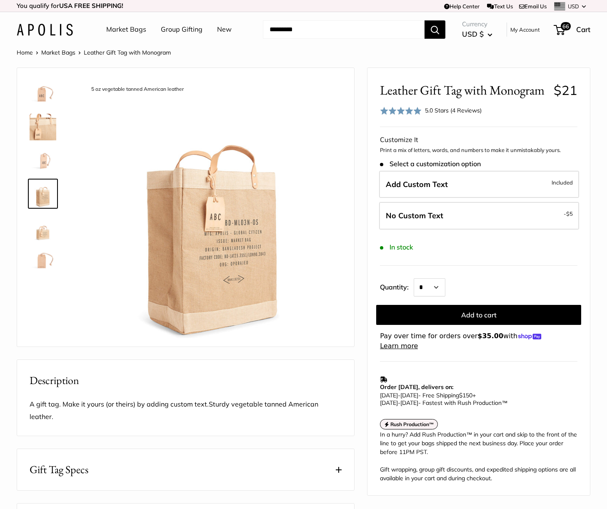
click at [45, 257] on img at bounding box center [43, 260] width 27 height 27
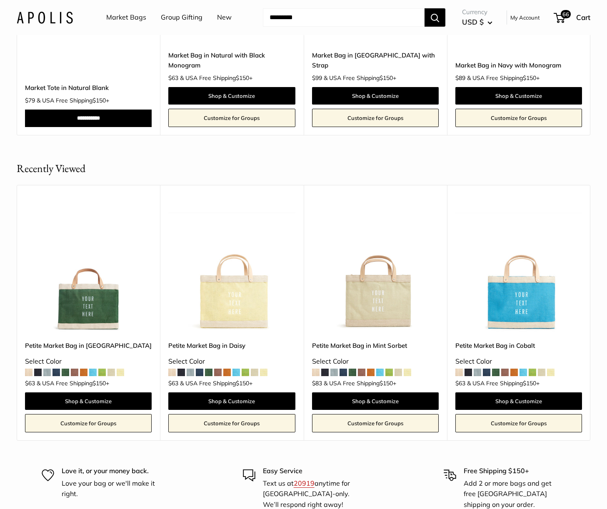
scroll to position [2226, 0]
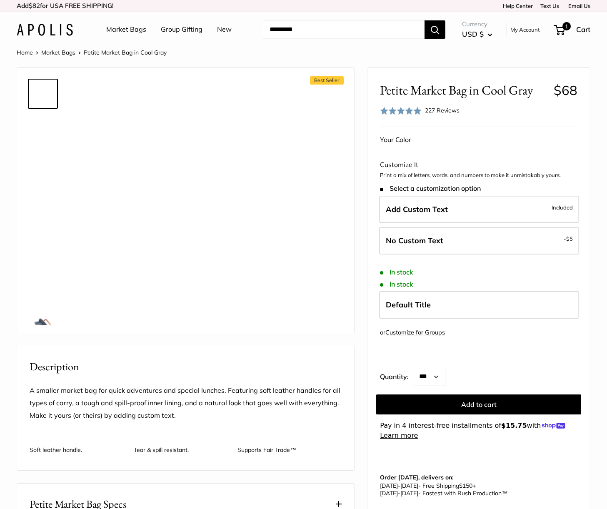
select select "**"
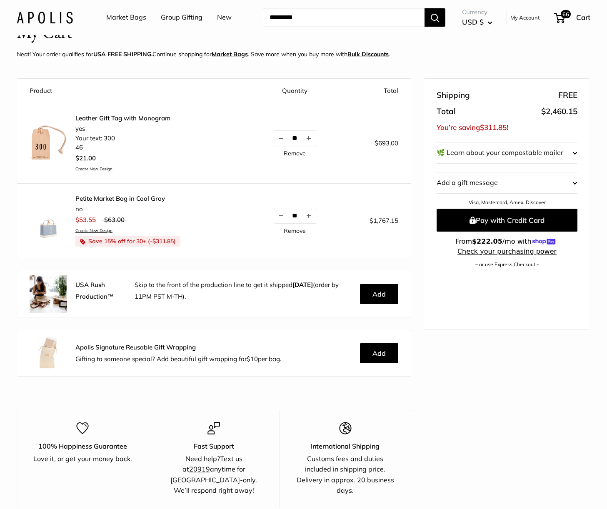
click at [97, 170] on link "Create New Design" at bounding box center [122, 168] width 95 height 5
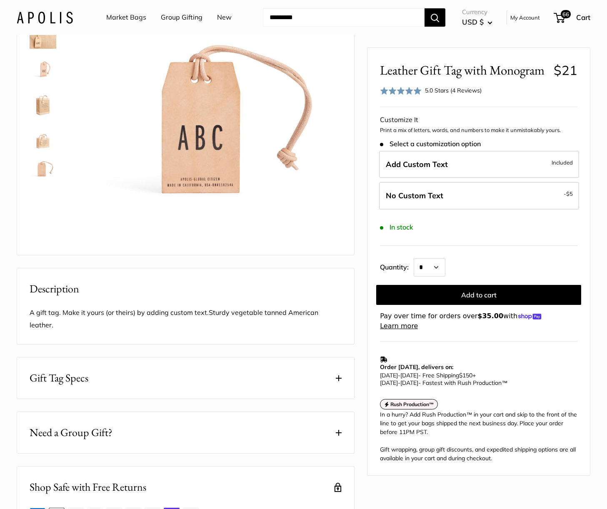
scroll to position [333, 0]
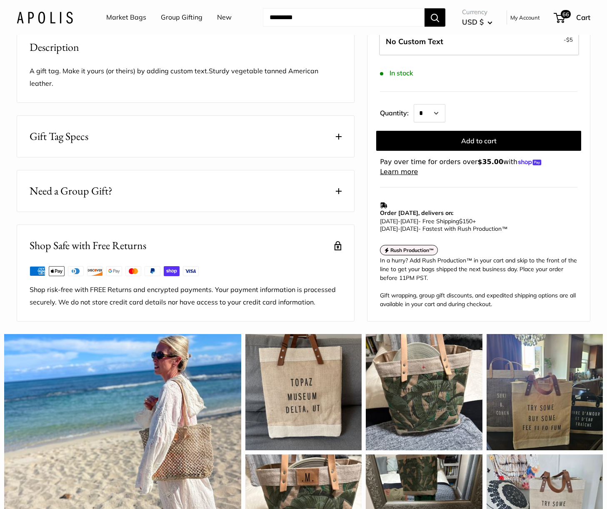
click at [232, 145] on button "Gift Tag Specs" at bounding box center [185, 136] width 337 height 41
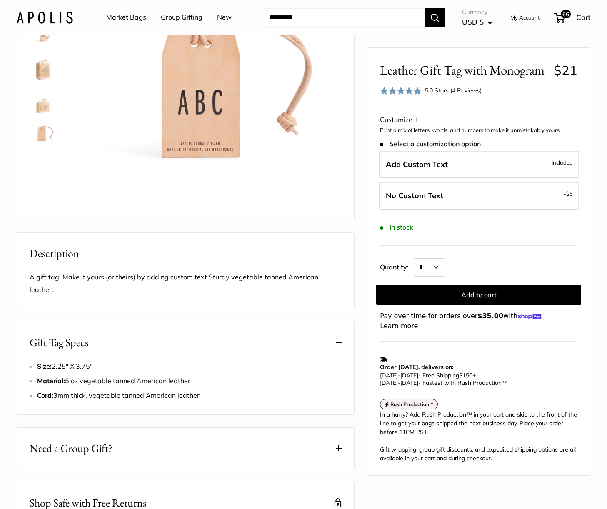
scroll to position [0, 0]
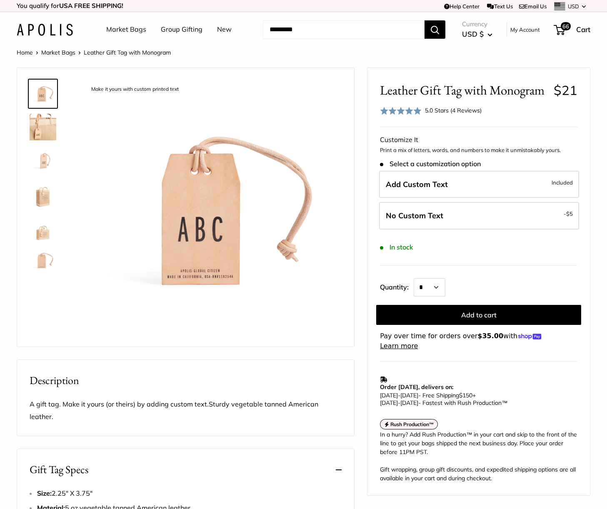
click at [127, 29] on link "Market Bags" at bounding box center [126, 29] width 40 height 12
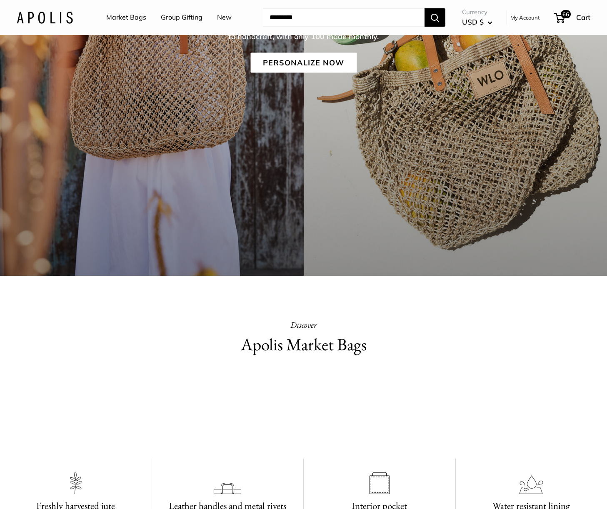
scroll to position [83, 0]
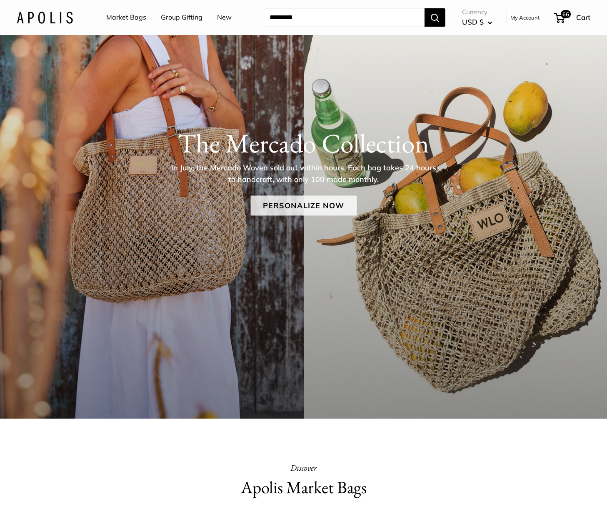
click at [305, 207] on link "Personalize Now" at bounding box center [303, 206] width 106 height 20
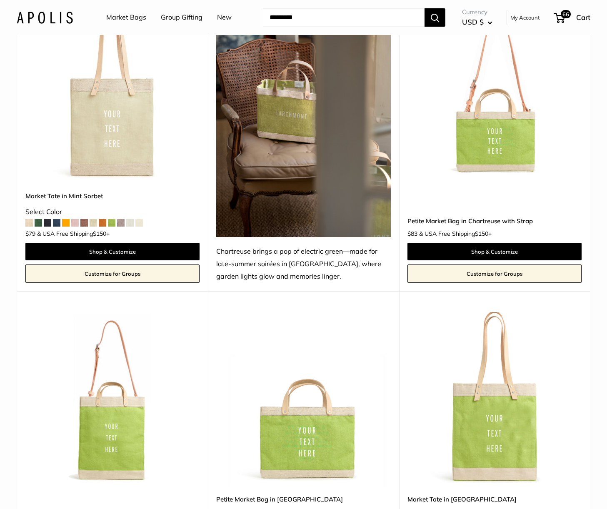
scroll to position [4249, 0]
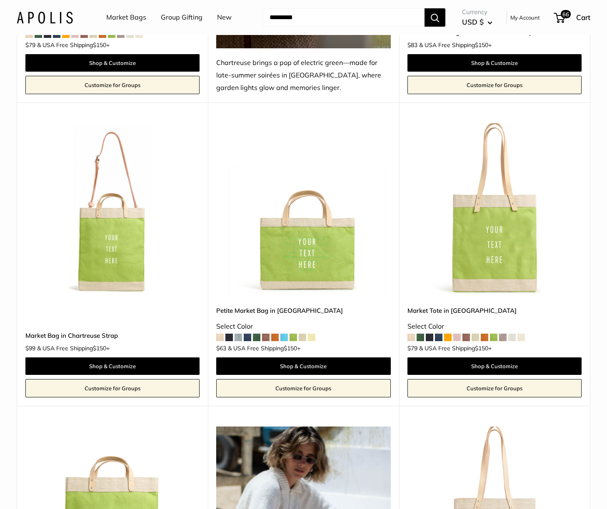
click at [0, 0] on img at bounding box center [0, 0] width 0 height 0
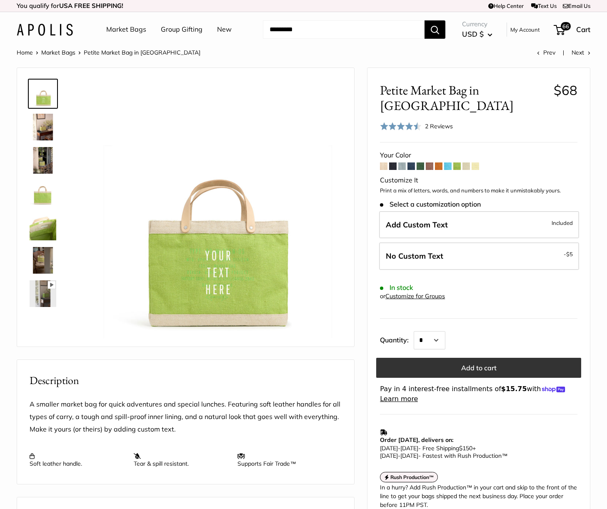
click at [484, 358] on button "Add to cart" at bounding box center [478, 368] width 205 height 20
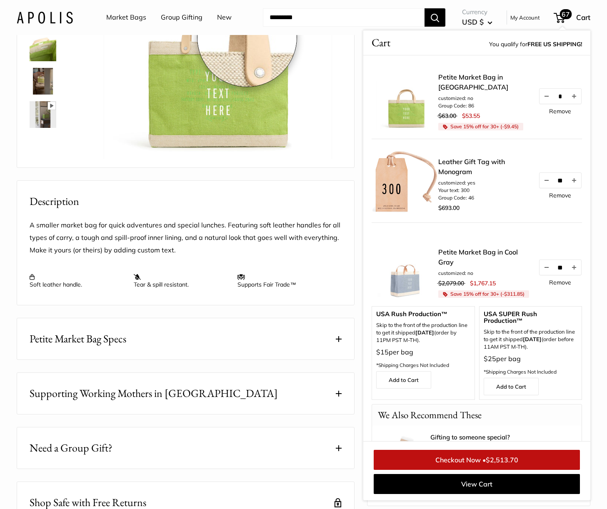
scroll to position [333, 0]
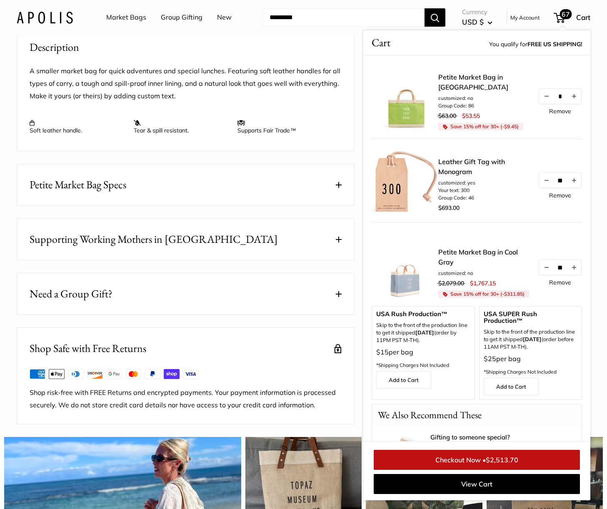
click at [554, 111] on link "Remove" at bounding box center [560, 111] width 22 height 6
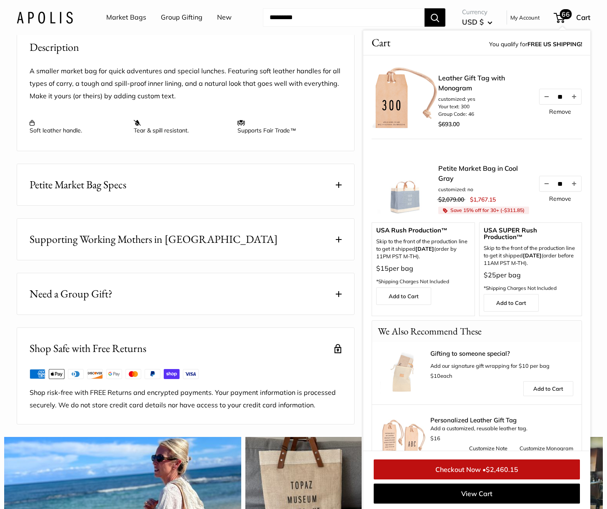
click at [312, 178] on div "Pause Play % buffered 00:00 Unmute Mute Exit fullscreen Enter fullscreen Play R…" at bounding box center [186, 79] width 338 height 690
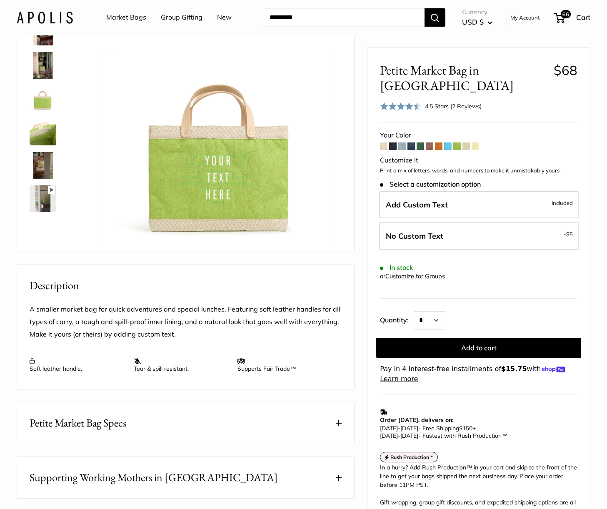
scroll to position [0, 0]
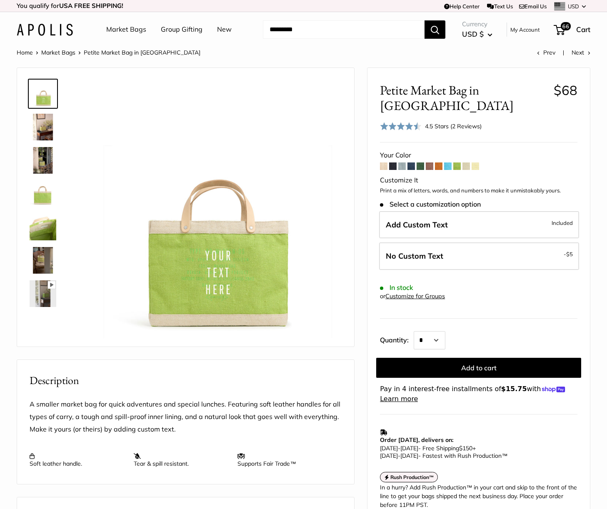
click at [311, 22] on input "Search..." at bounding box center [344, 29] width 162 height 18
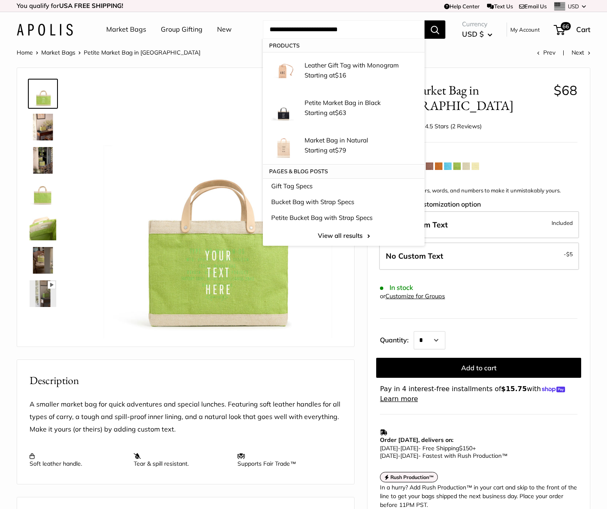
type input "**********"
click at [424, 20] on button "Search" at bounding box center [434, 29] width 21 height 18
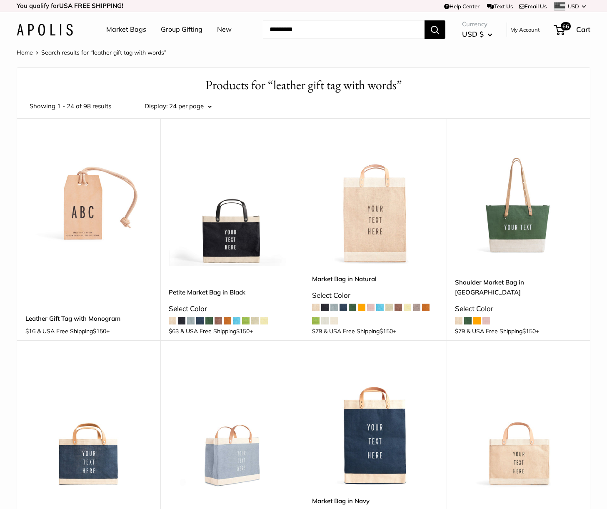
click at [165, 26] on link "Group Gifting" at bounding box center [182, 29] width 42 height 12
click at [556, 31] on span "66" at bounding box center [559, 30] width 11 height 10
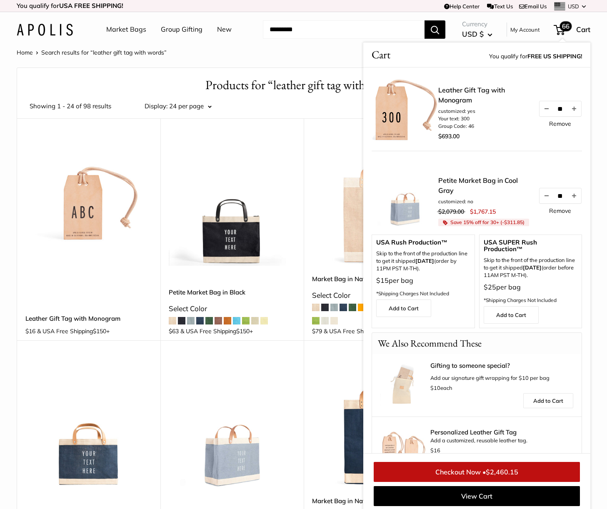
scroll to position [35, 0]
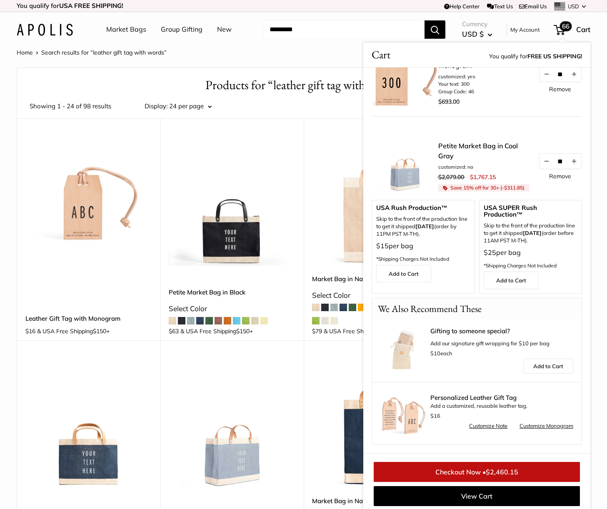
click at [479, 425] on link "Customize Note" at bounding box center [488, 426] width 38 height 10
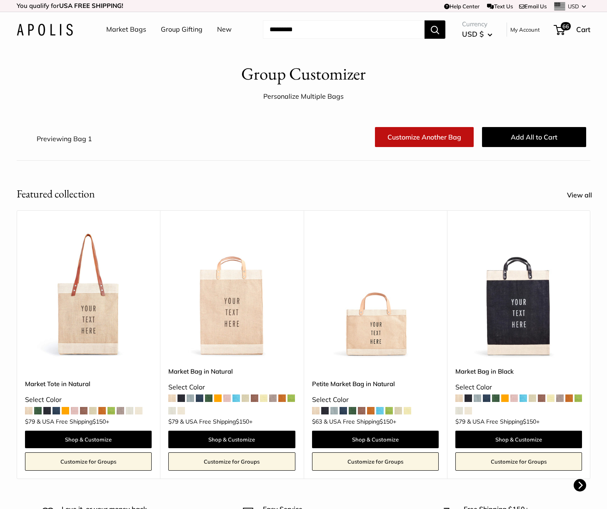
click at [0, 0] on img at bounding box center [0, 0] width 0 height 0
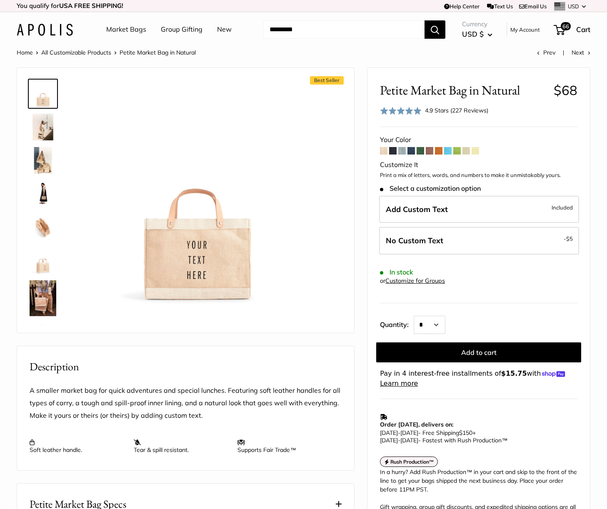
click at [401, 151] on span at bounding box center [401, 150] width 7 height 7
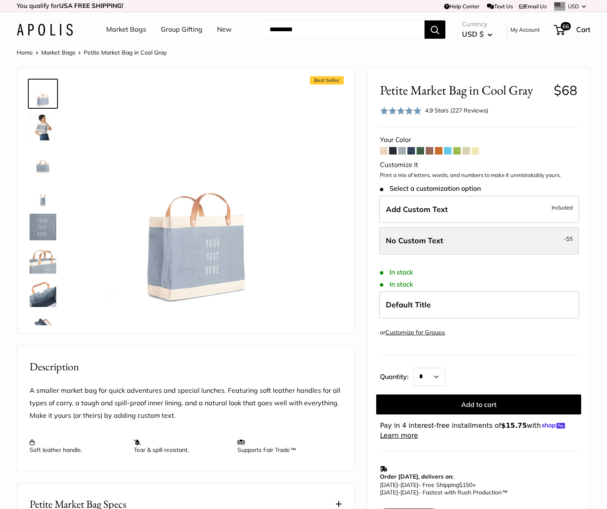
click at [485, 252] on label "No Custom Text - $5" at bounding box center [479, 240] width 200 height 27
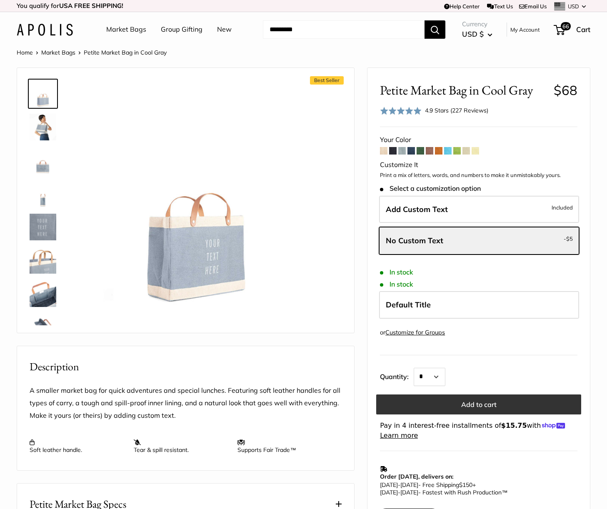
scroll to position [208, 0]
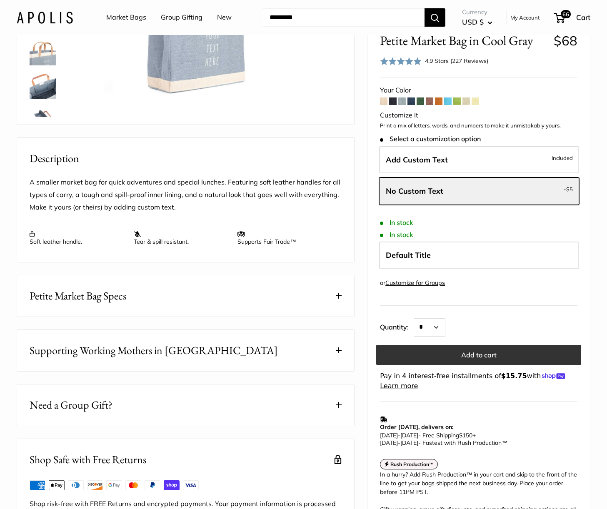
click at [490, 356] on button "Add to cart" at bounding box center [478, 355] width 205 height 20
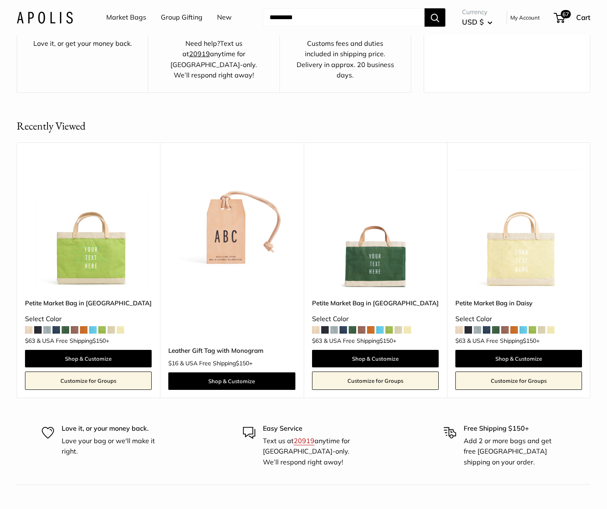
scroll to position [500, 0]
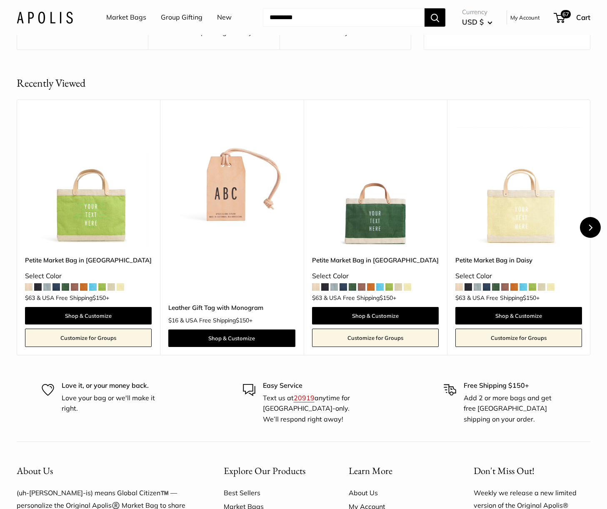
click at [593, 228] on button "Next" at bounding box center [590, 227] width 21 height 21
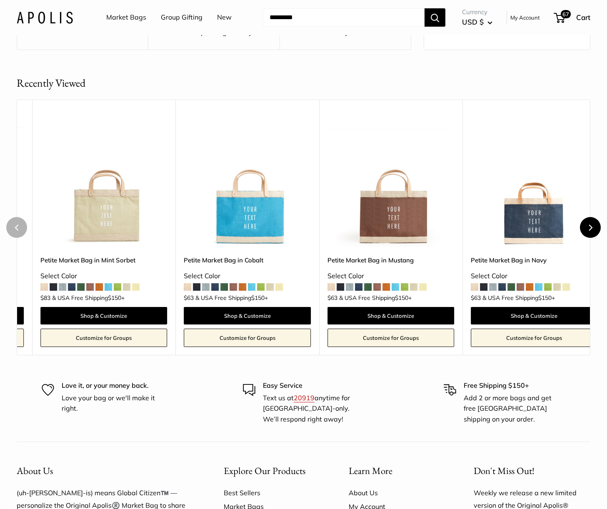
click at [593, 228] on button "Next" at bounding box center [590, 227] width 21 height 21
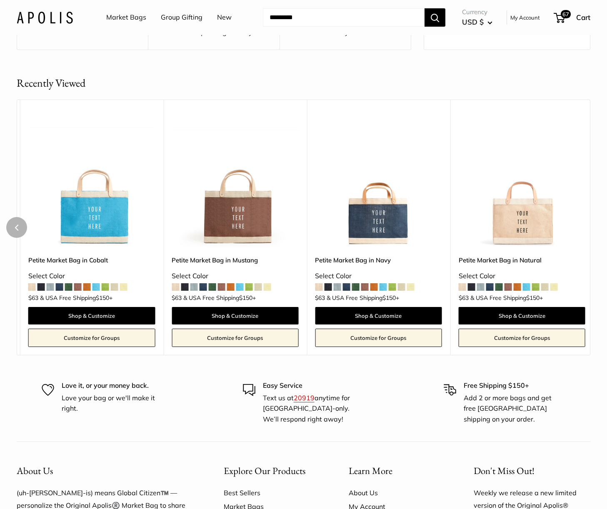
click at [593, 228] on div "Recently Viewed Upgrade: Next Day Fulfillment Customizable Text Sturdy & Spill …" at bounding box center [303, 215] width 607 height 280
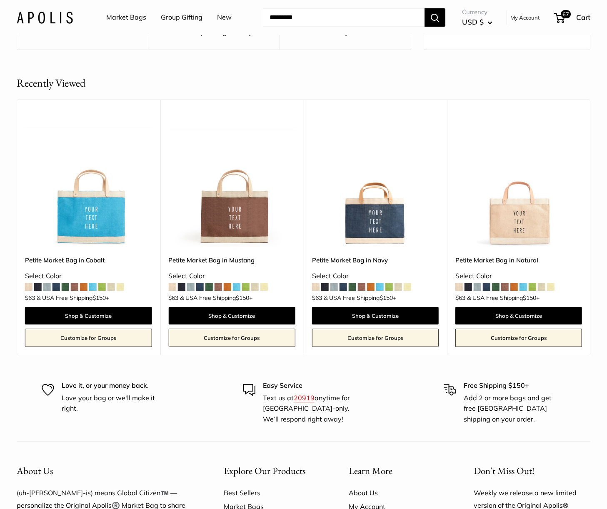
click at [11, 232] on div "Recently Viewed Upgrade: Next Day Fulfillment Customizable Text Sturdy & Spill …" at bounding box center [303, 215] width 607 height 280
click at [14, 228] on icon "Previous" at bounding box center [17, 228] width 6 height 6
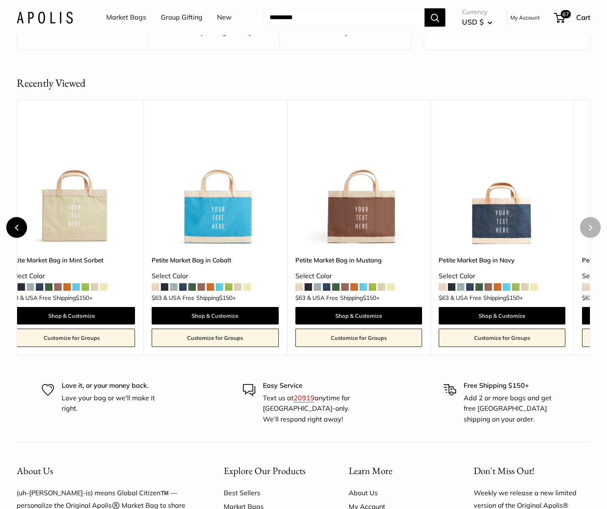
click at [14, 228] on icon "Previous" at bounding box center [17, 228] width 6 height 6
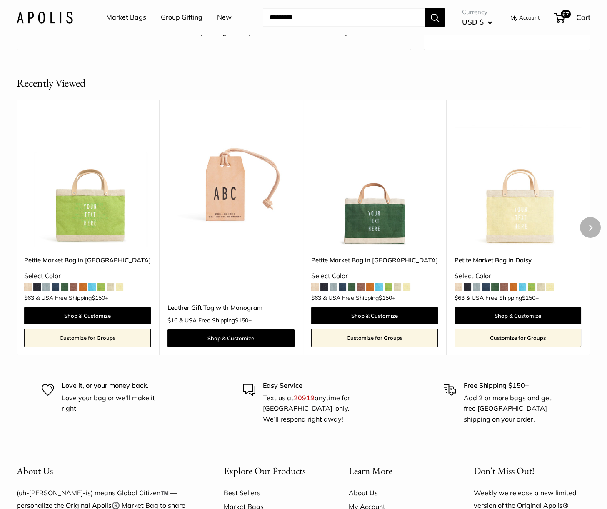
click at [0, 0] on img at bounding box center [0, 0] width 0 height 0
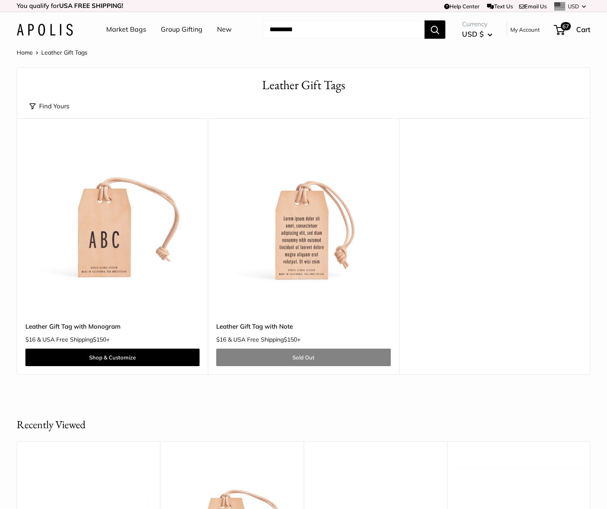
click at [0, 0] on img at bounding box center [0, 0] width 0 height 0
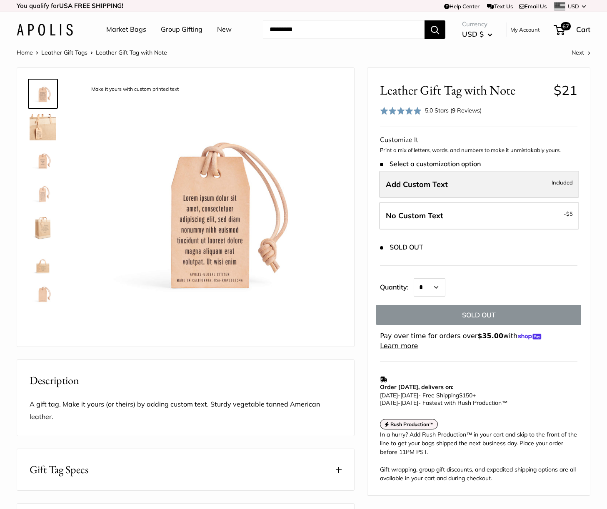
click at [454, 179] on label "Add Custom Text Included" at bounding box center [479, 184] width 200 height 27
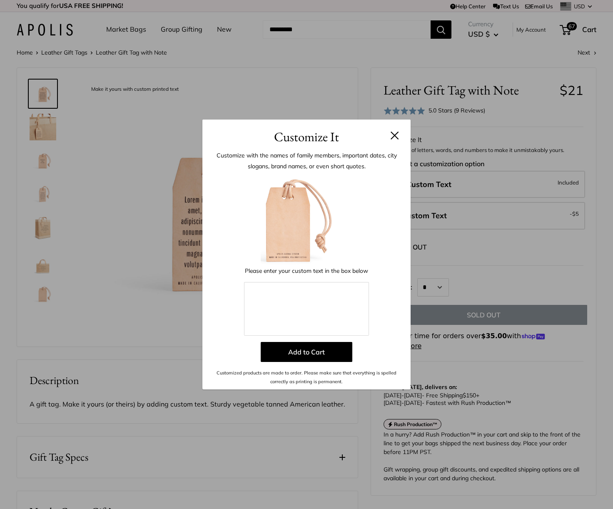
click at [392, 132] on button at bounding box center [395, 135] width 8 height 8
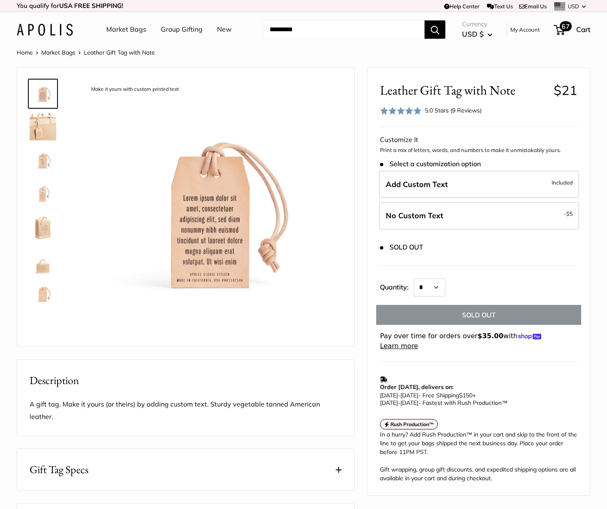
click at [559, 30] on span "67" at bounding box center [559, 30] width 11 height 10
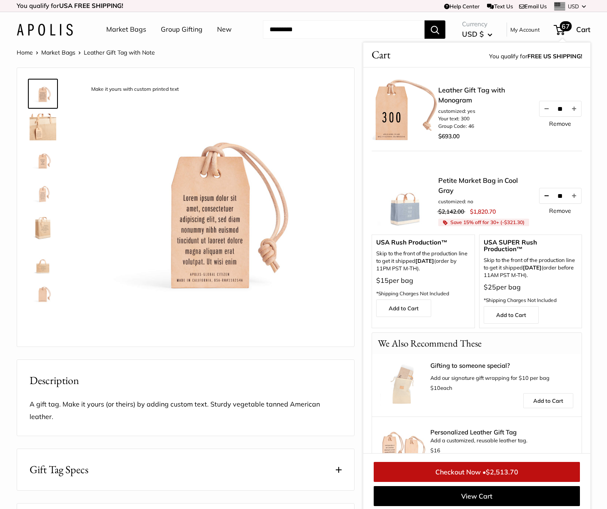
click at [541, 193] on button "Decrease quantity by 1" at bounding box center [546, 195] width 14 height 15
click at [554, 110] on input "**" at bounding box center [560, 108] width 13 height 7
type input "*"
click at [524, 132] on div "Leather Gift Tag with Monogram customized: yes Your text: 300 Group Code: 46 $6…" at bounding box center [510, 113] width 144 height 57
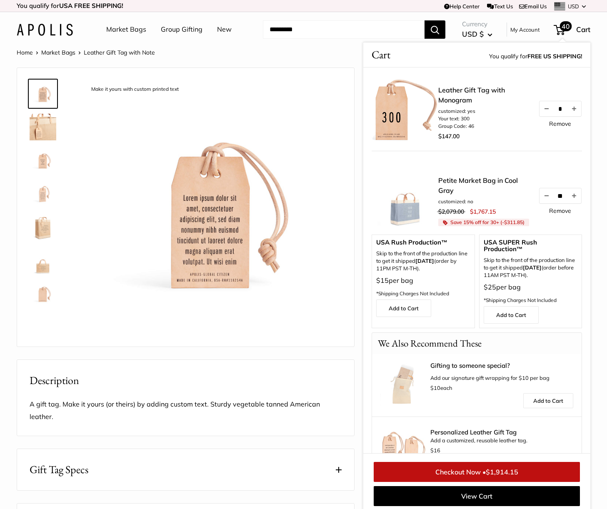
click at [471, 175] on link "Petite Market Bag in Cool Gray" at bounding box center [484, 185] width 92 height 20
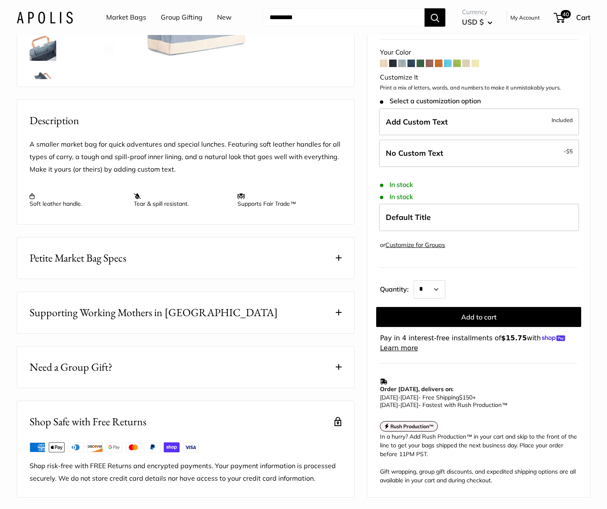
scroll to position [250, 0]
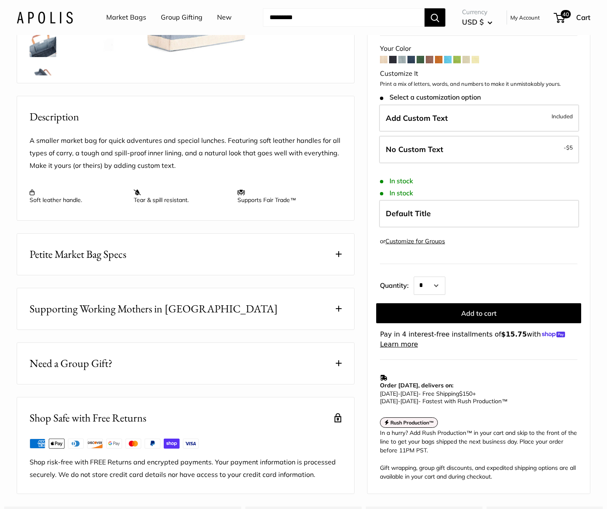
click at [186, 266] on button "Petite Market Bag Specs" at bounding box center [185, 254] width 337 height 41
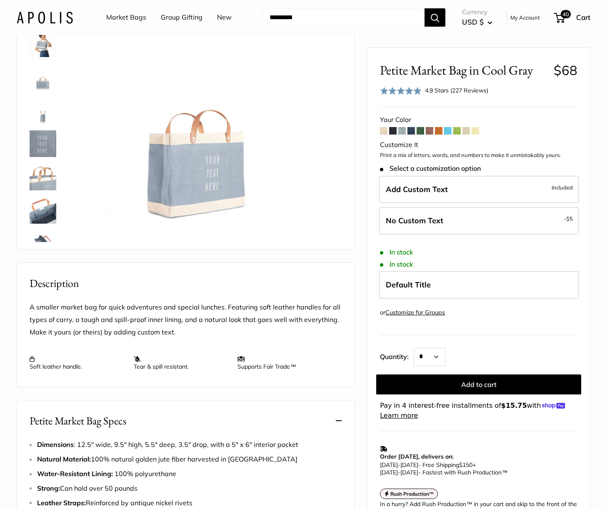
scroll to position [0, 0]
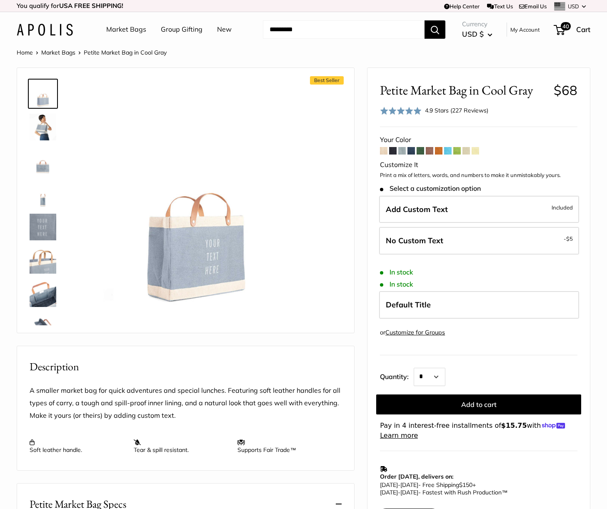
click at [50, 52] on link "Market Bags" at bounding box center [58, 52] width 34 height 7
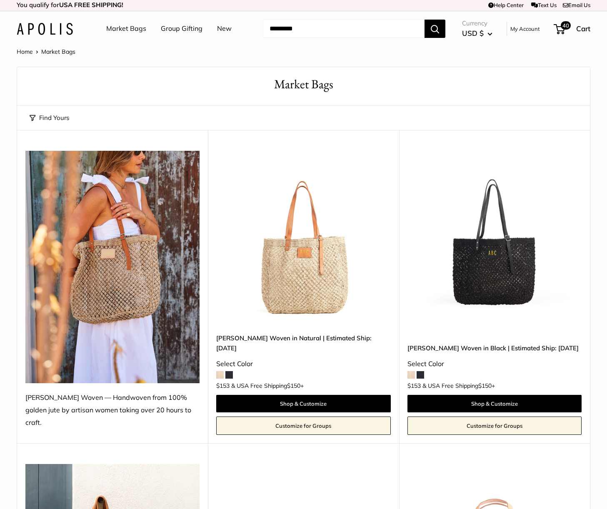
scroll to position [333, 0]
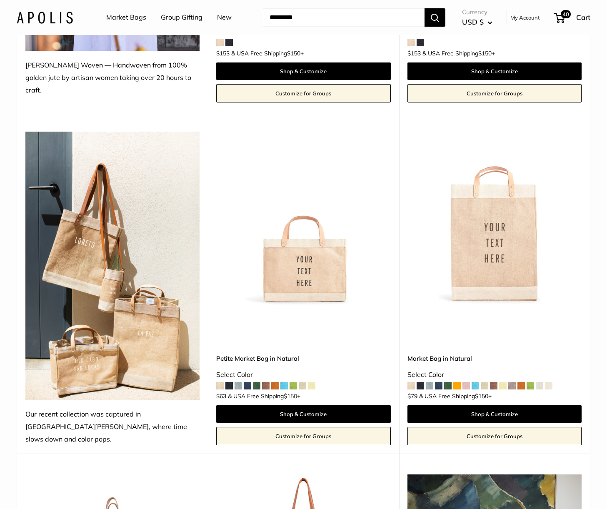
click at [430, 382] on span at bounding box center [429, 385] width 7 height 7
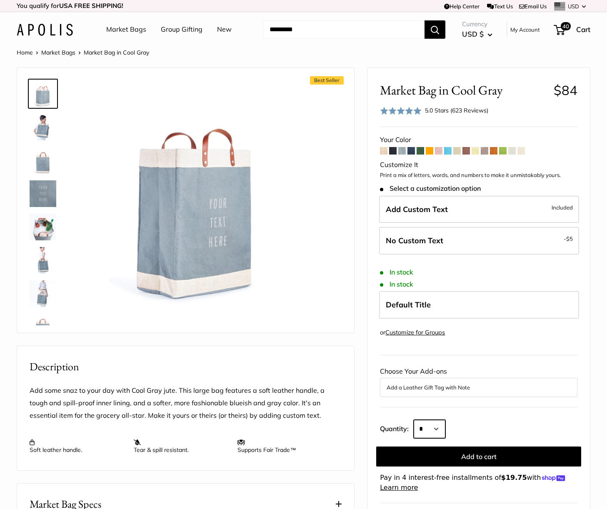
click at [426, 430] on select "* * * * * * * * * *** *** *** *** *** *** *** *** *** *** *** *** *** *** *** *…" at bounding box center [430, 429] width 32 height 18
select select "**"
click at [414, 420] on select "* * * * * * * * * *** *** *** *** *** *** *** *** *** *** *** *** *** *** *** *…" at bounding box center [430, 429] width 32 height 18
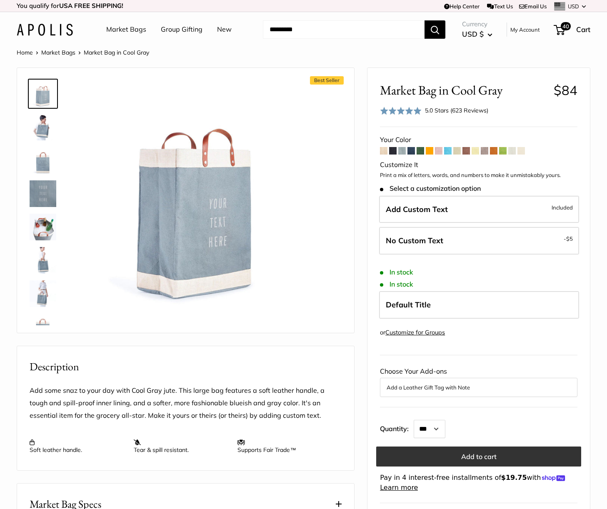
click at [485, 459] on button "Add to cart" at bounding box center [478, 457] width 205 height 20
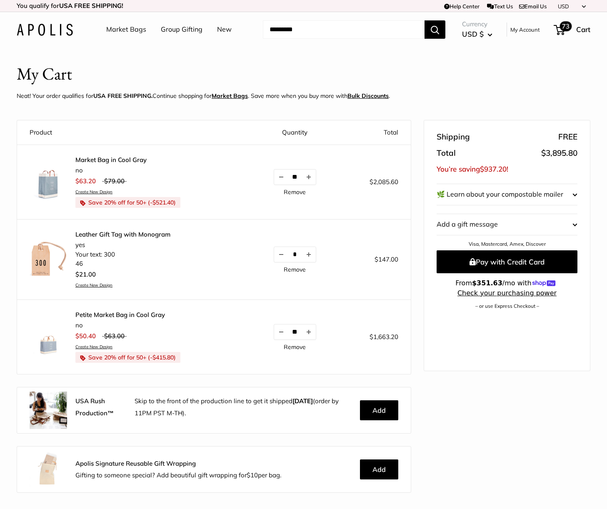
click at [561, 29] on span "73" at bounding box center [566, 26] width 12 height 10
click at [294, 347] on link "Remove" at bounding box center [295, 347] width 22 height 6
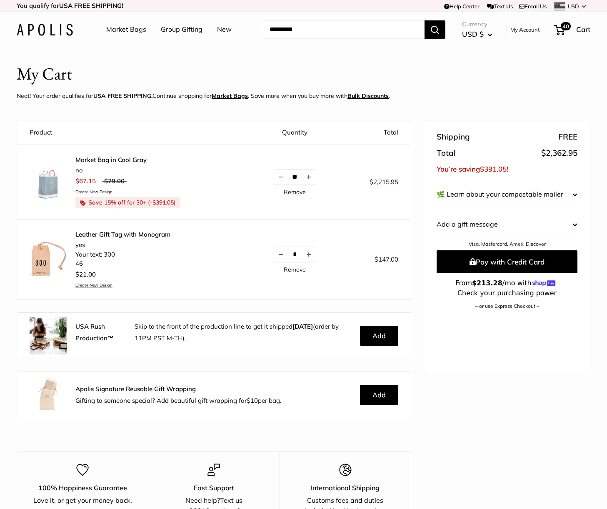
click at [50, 396] on img at bounding box center [48, 394] width 37 height 37
click at [377, 396] on button "Add" at bounding box center [379, 395] width 38 height 20
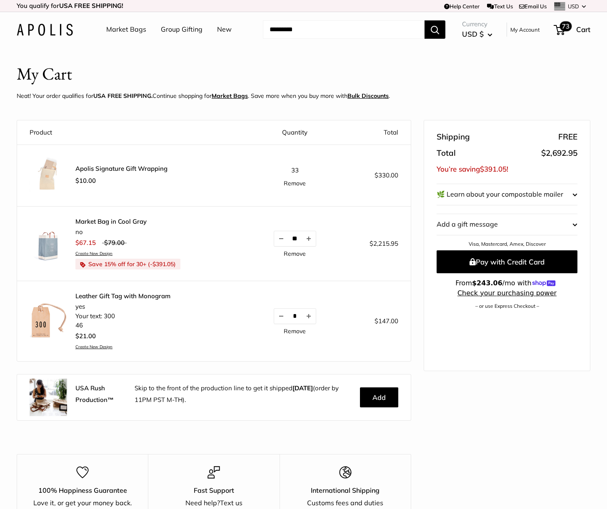
click at [562, 30] on span "73" at bounding box center [566, 26] width 12 height 10
click at [290, 185] on link "Remove" at bounding box center [295, 183] width 22 height 6
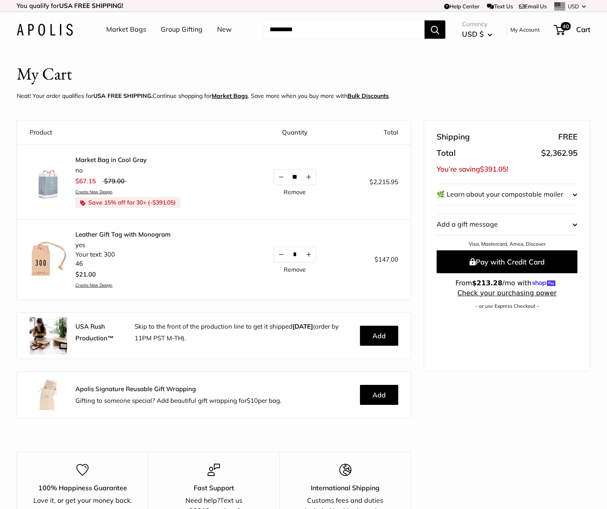
click at [49, 187] on img at bounding box center [48, 180] width 37 height 37
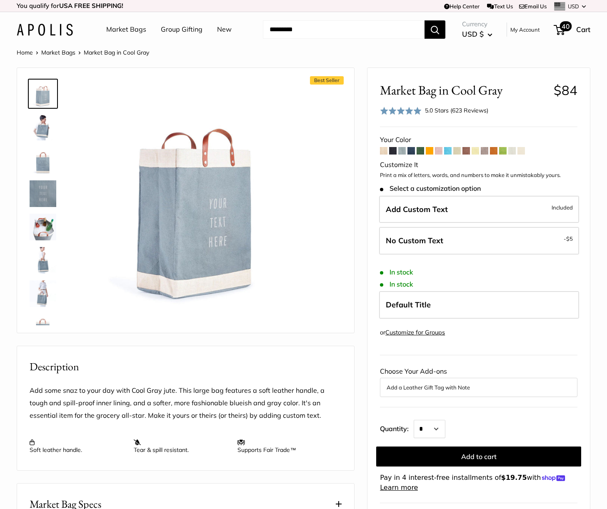
click at [562, 27] on span "40" at bounding box center [566, 26] width 12 height 10
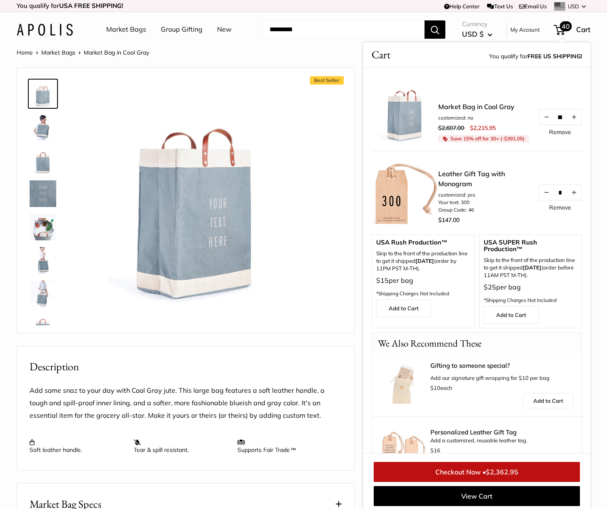
click at [586, 30] on span "Cart" at bounding box center [583, 29] width 14 height 9
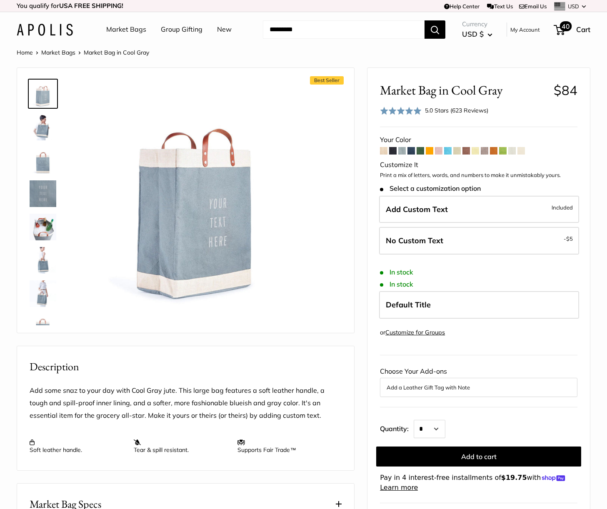
click at [586, 30] on span "Cart" at bounding box center [583, 29] width 14 height 9
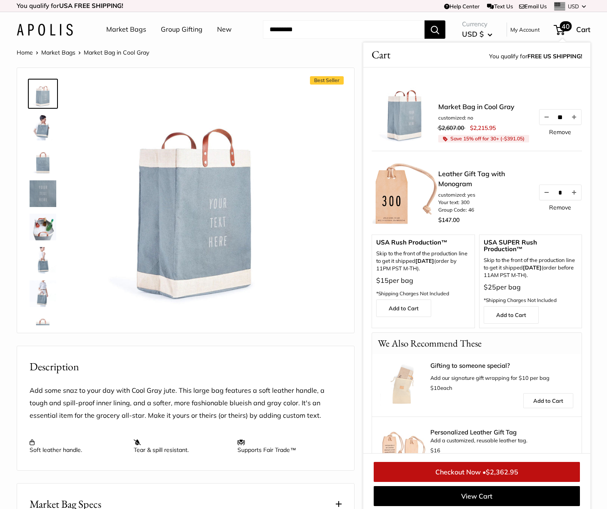
click at [270, 52] on div "Home Market Bags Market Bag in Cool Gray" at bounding box center [304, 52] width 574 height 11
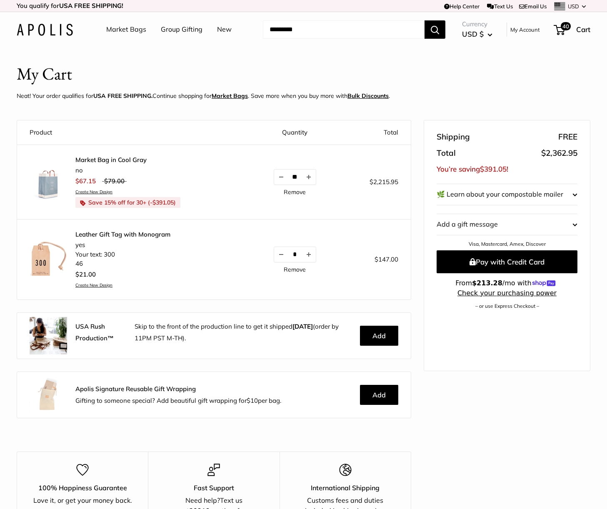
click at [113, 160] on link "Market Bag in Cool Gray" at bounding box center [127, 160] width 105 height 8
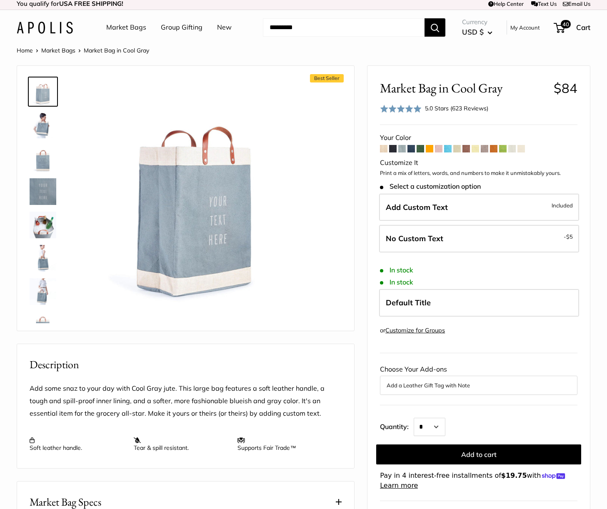
scroll to position [208, 0]
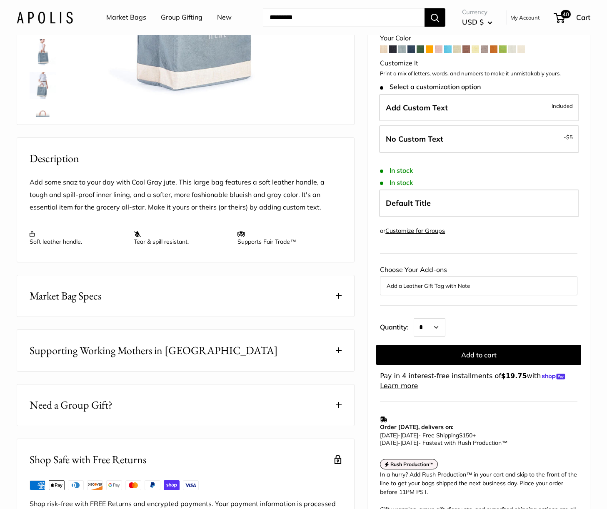
click at [163, 297] on button "Market Bag Specs" at bounding box center [185, 295] width 337 height 41
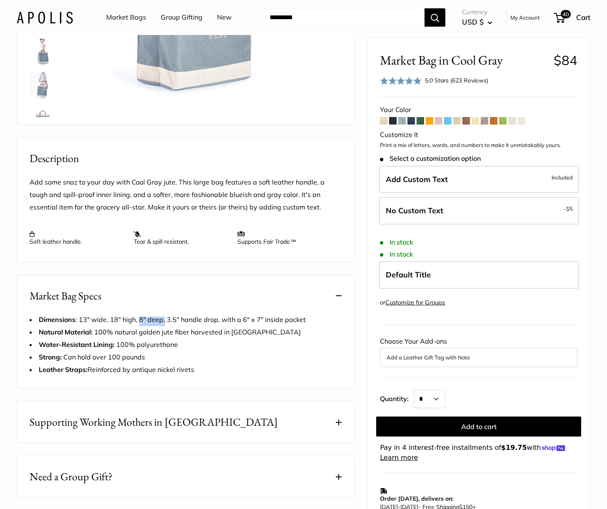
drag, startPoint x: 129, startPoint y: 325, endPoint x: 154, endPoint y: 327, distance: 25.1
click at [154, 324] on span "Dimensions : 13" wide, 18" high, 8" deep, 3.5" handle drop, with a 6" x 7" insi…" at bounding box center [172, 319] width 267 height 8
click at [298, 376] on li "Leather Straps: Reinforced by antique nickel rivets" at bounding box center [186, 370] width 312 height 12
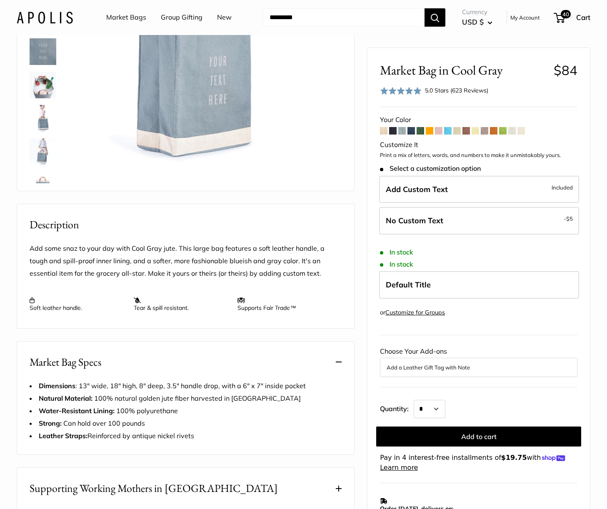
scroll to position [83, 0]
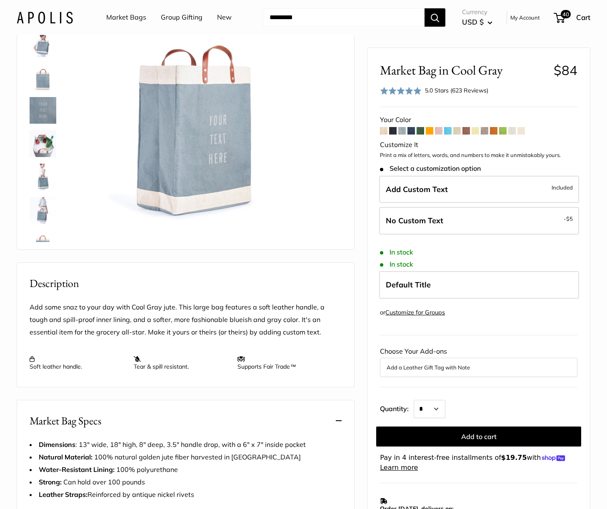
click at [44, 146] on img at bounding box center [43, 143] width 27 height 27
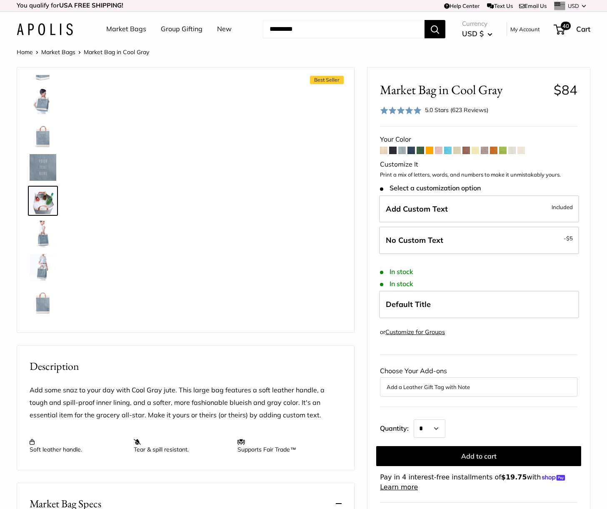
scroll to position [0, 0]
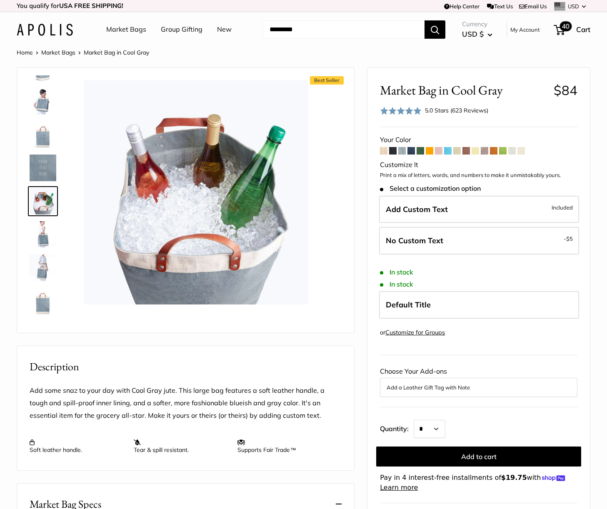
click at [564, 30] on span "40" at bounding box center [566, 26] width 12 height 10
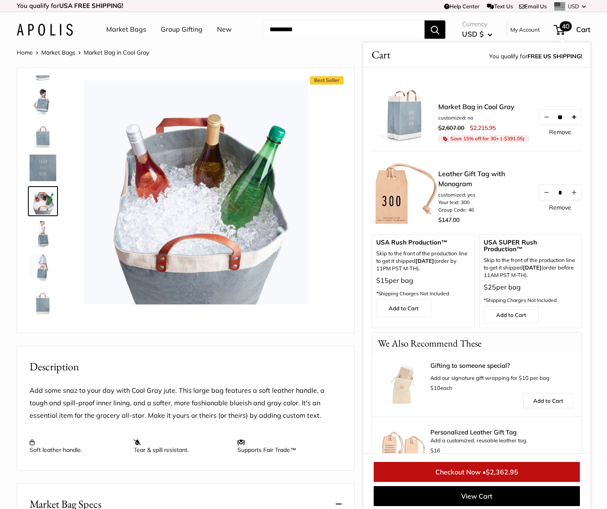
click at [572, 112] on button "Increase quantity by 1" at bounding box center [574, 117] width 14 height 15
click at [539, 114] on button "Decrease quantity by 1" at bounding box center [546, 117] width 14 height 15
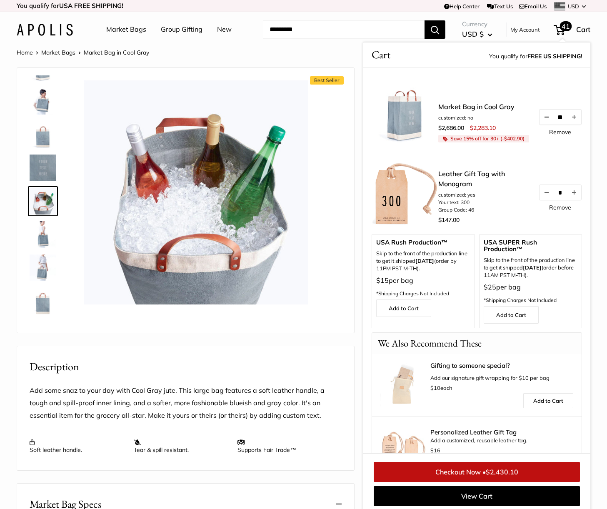
click at [539, 116] on button "Decrease quantity by 1" at bounding box center [546, 117] width 14 height 15
click at [497, 472] on span "$2,295.80" at bounding box center [502, 472] width 32 height 8
